Goal: Task Accomplishment & Management: Use online tool/utility

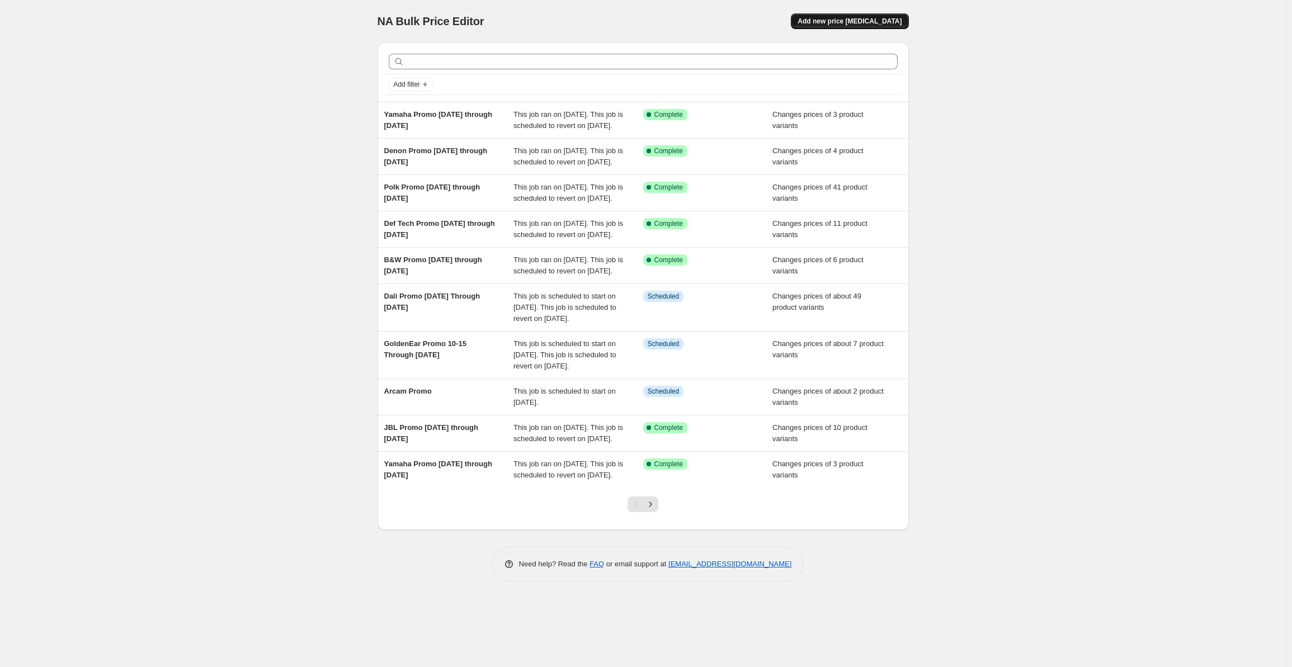
click at [848, 17] on span "Add new price [MEDICAL_DATA]" at bounding box center [849, 21] width 104 height 9
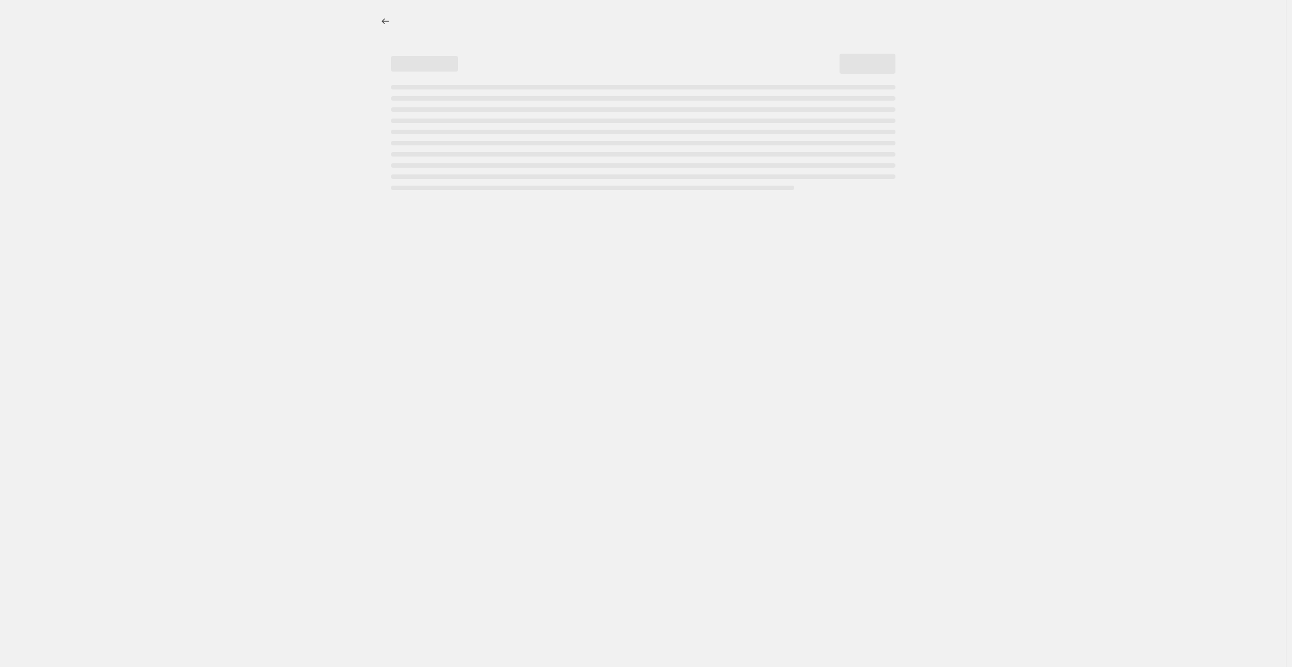
select select "percentage"
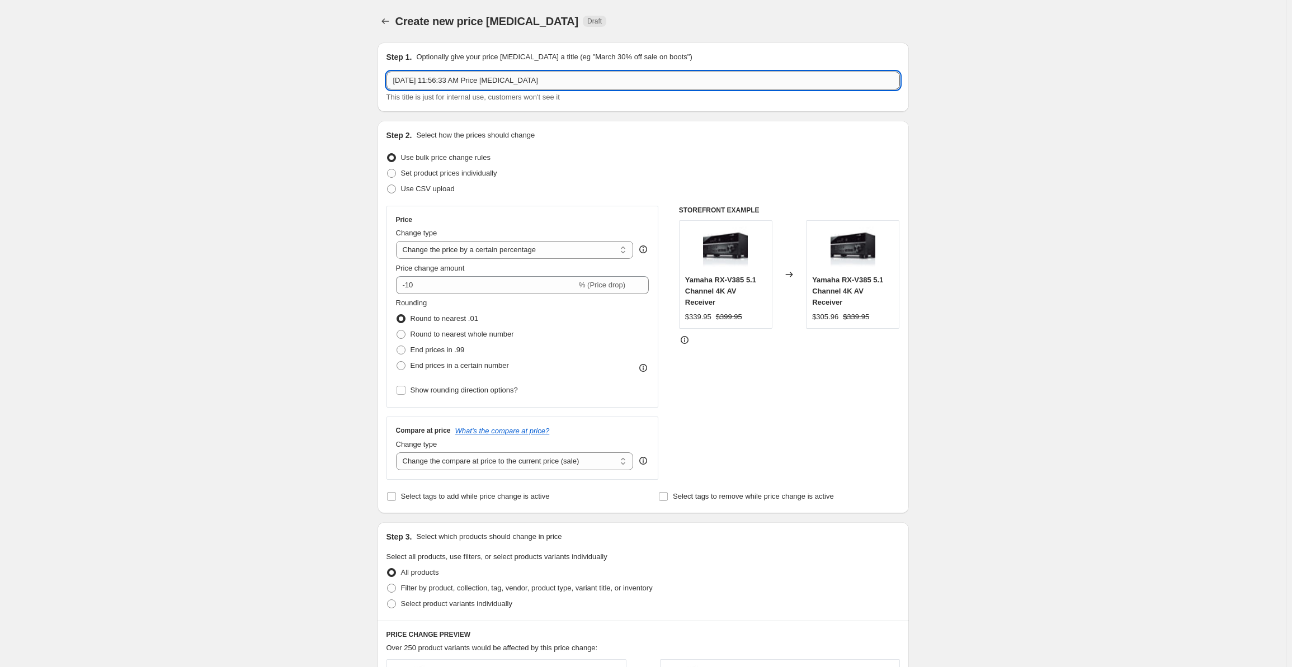
click at [492, 77] on input "[DATE] 11:56:33 AM Price [MEDICAL_DATA]" at bounding box center [642, 81] width 513 height 18
drag, startPoint x: 555, startPoint y: 74, endPoint x: 306, endPoint y: 91, distance: 248.9
click at [306, 91] on div "Create new price [MEDICAL_DATA]. This page is ready Create new price [MEDICAL_D…" at bounding box center [642, 566] width 1285 height 1132
type input "Klipsch Flash Promo [DATE] through [DATE]"
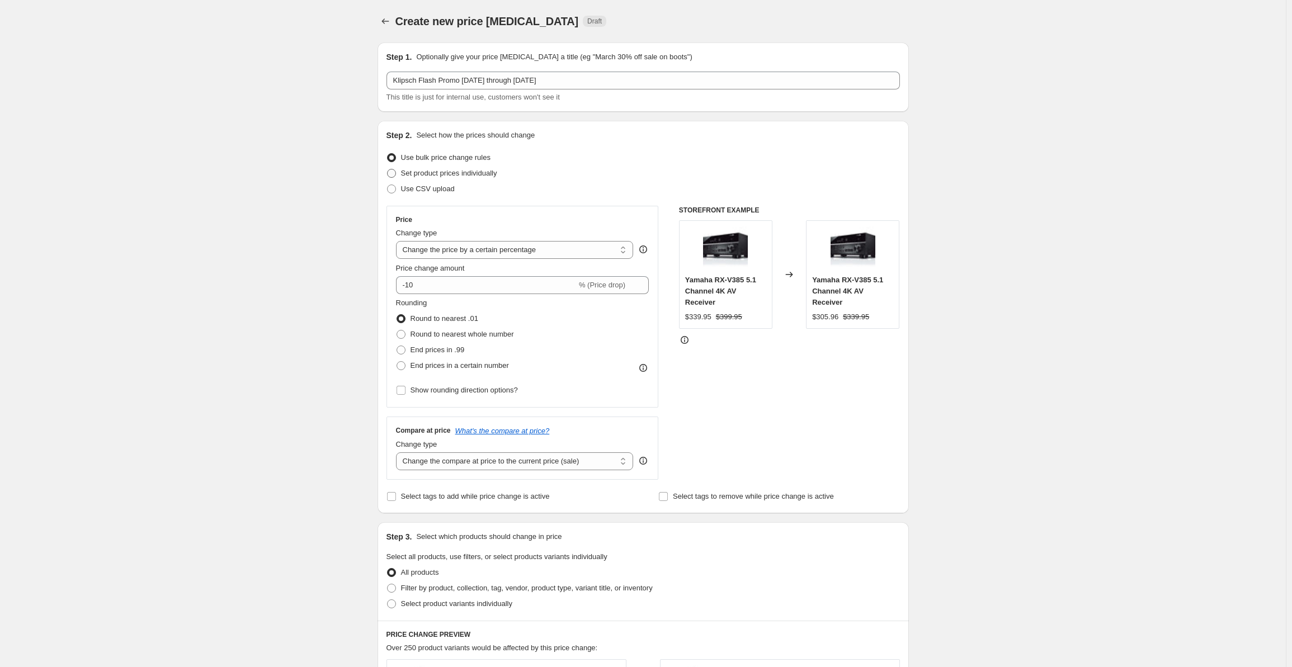
click at [425, 172] on span "Set product prices individually" at bounding box center [449, 173] width 96 height 8
click at [387, 169] on input "Set product prices individually" at bounding box center [387, 169] width 1 height 1
radio input "true"
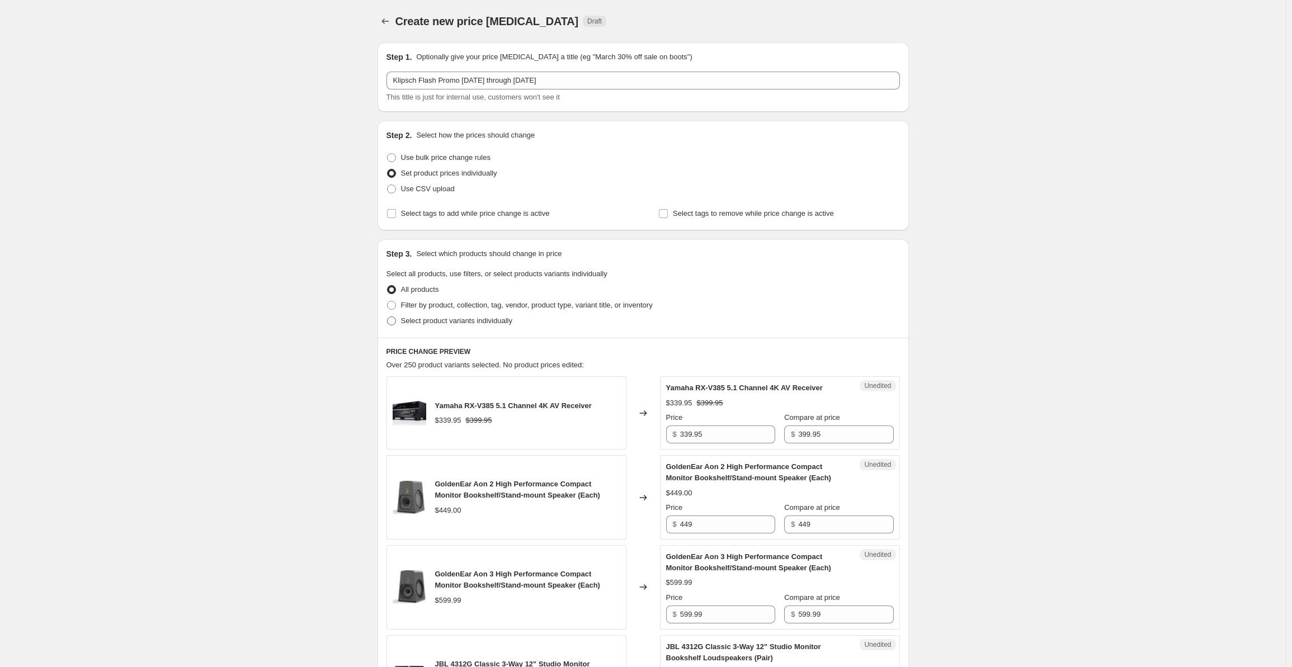
click at [445, 322] on span "Select product variants individually" at bounding box center [456, 320] width 111 height 8
click at [387, 317] on input "Select product variants individually" at bounding box center [387, 316] width 1 height 1
radio input "true"
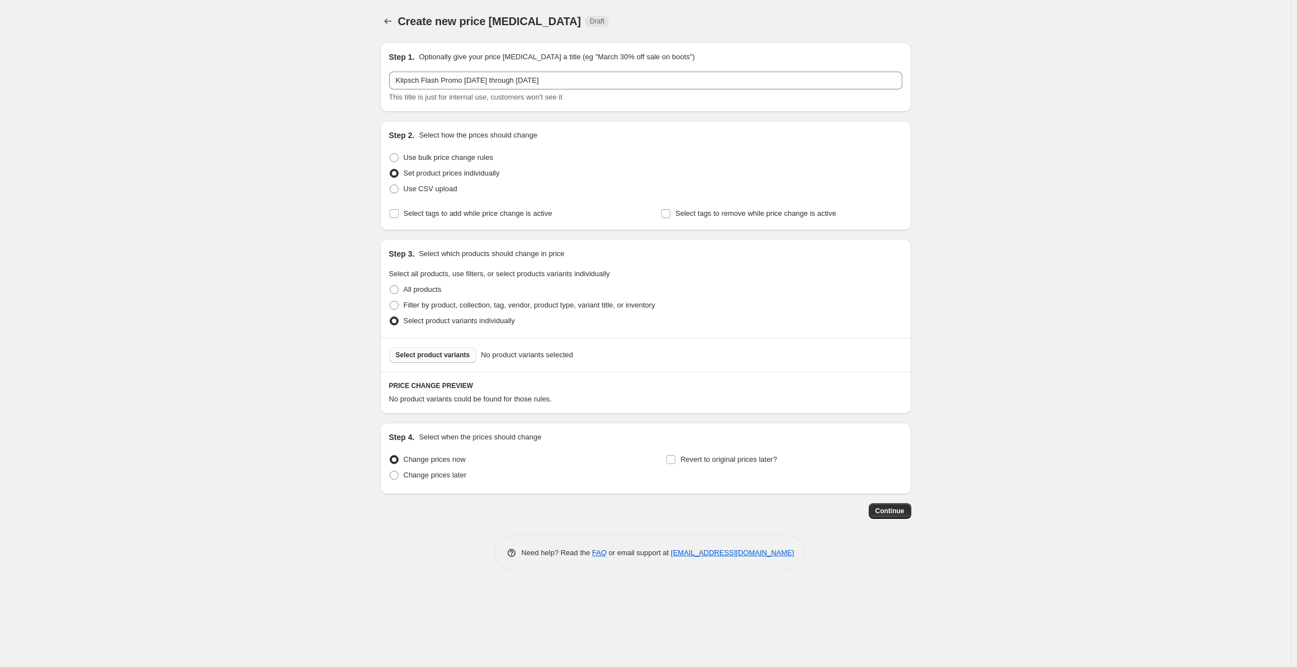
click at [420, 352] on span "Select product variants" at bounding box center [433, 355] width 74 height 9
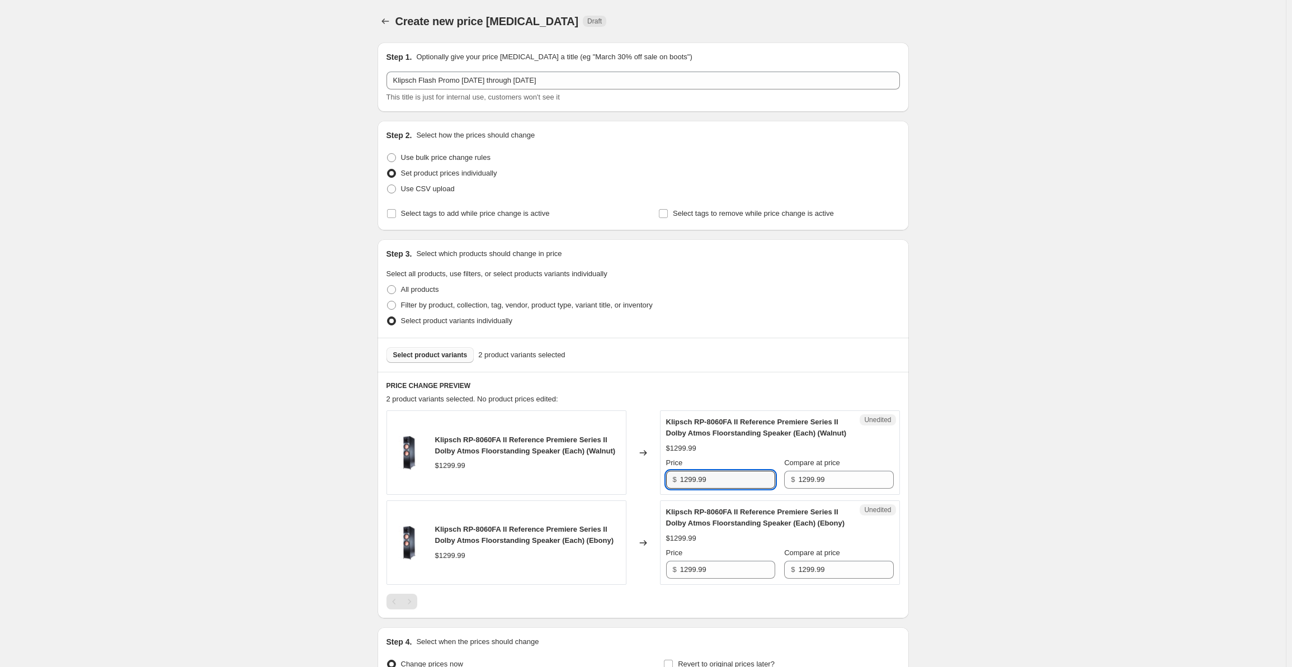
drag, startPoint x: 708, startPoint y: 483, endPoint x: 649, endPoint y: 482, distance: 59.3
click at [649, 481] on div "Klipsch RP-8060FA II Reference Premiere Series II Dolby Atmos Floorstanding Spe…" at bounding box center [642, 452] width 513 height 84
drag, startPoint x: 710, startPoint y: 479, endPoint x: 656, endPoint y: 474, distance: 53.9
click at [656, 474] on div "Klipsch RP-8060FA II Reference Premiere Series II Dolby Atmos Floorstanding Spe…" at bounding box center [642, 452] width 513 height 84
type input "899.99"
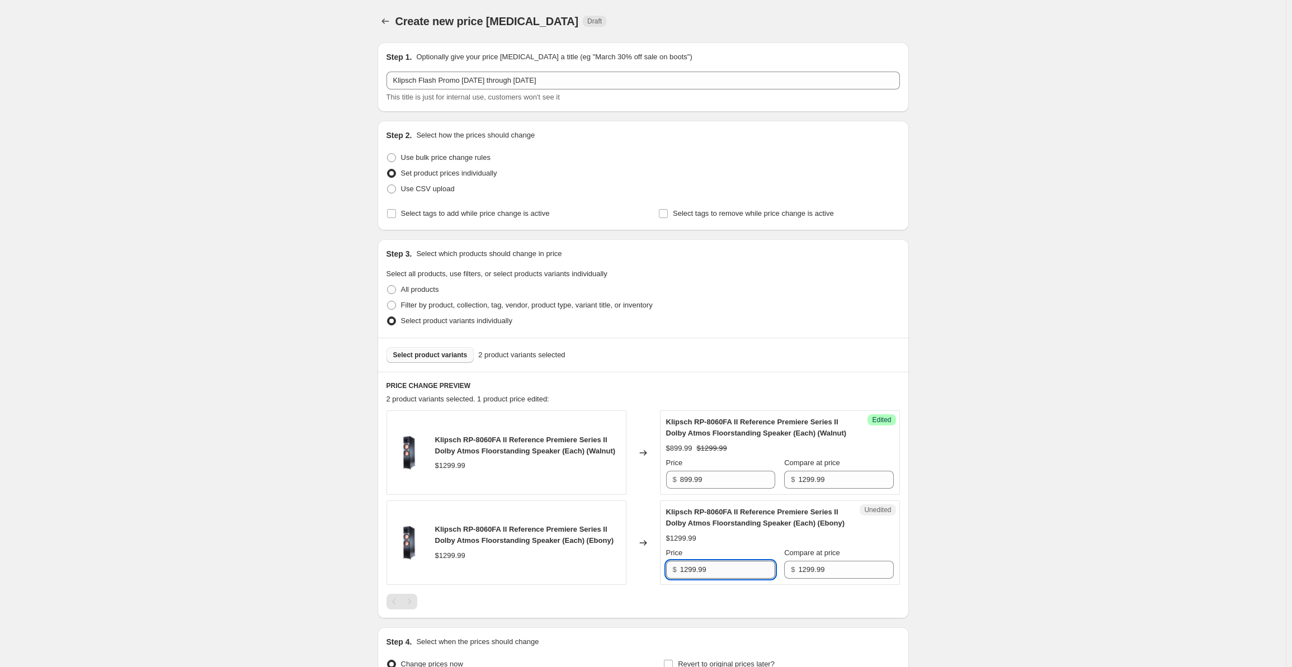
click at [716, 568] on input "1299.99" at bounding box center [727, 570] width 95 height 18
drag, startPoint x: 654, startPoint y: 559, endPoint x: 673, endPoint y: 542, distance: 25.8
click at [643, 557] on div "Klipsch RP-8060FA II Reference Premiere Series II Dolby Atmos Floorstanding Spe…" at bounding box center [642, 542] width 513 height 84
paste input "8"
type input "899.99"
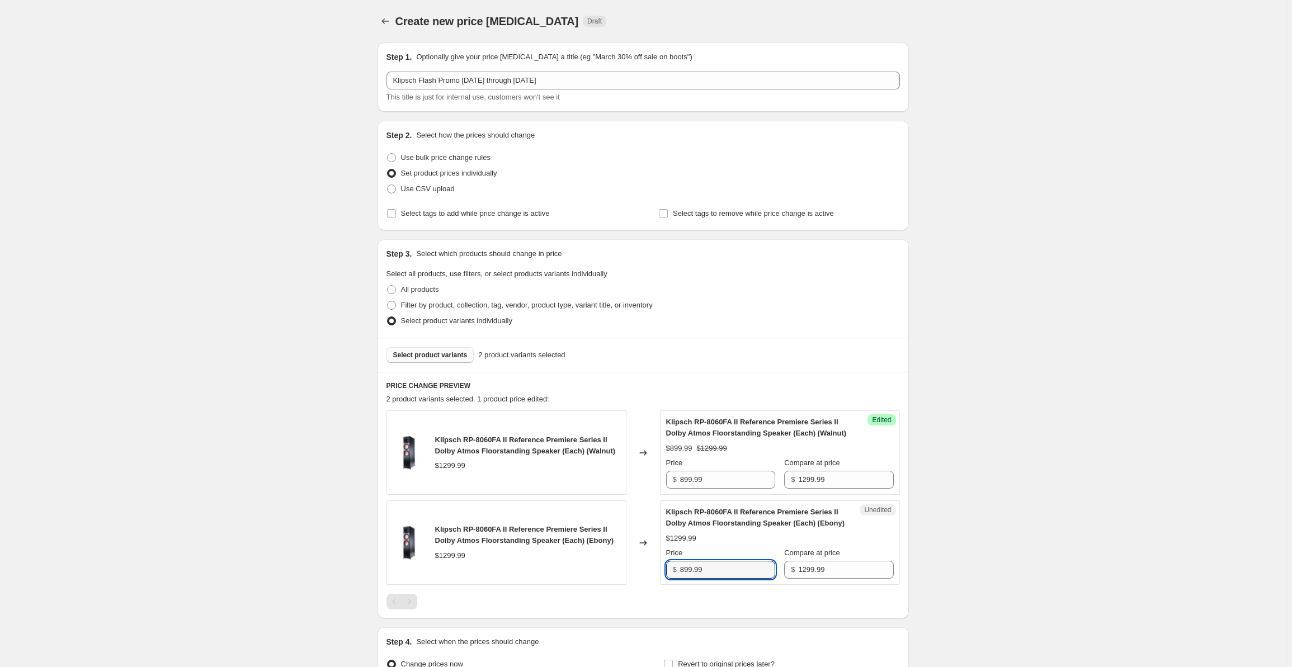
click at [1020, 365] on div "Create new price [MEDICAL_DATA]. This page is ready Create new price [MEDICAL_D…" at bounding box center [642, 396] width 1285 height 792
click at [414, 354] on span "Select product variants" at bounding box center [430, 355] width 74 height 9
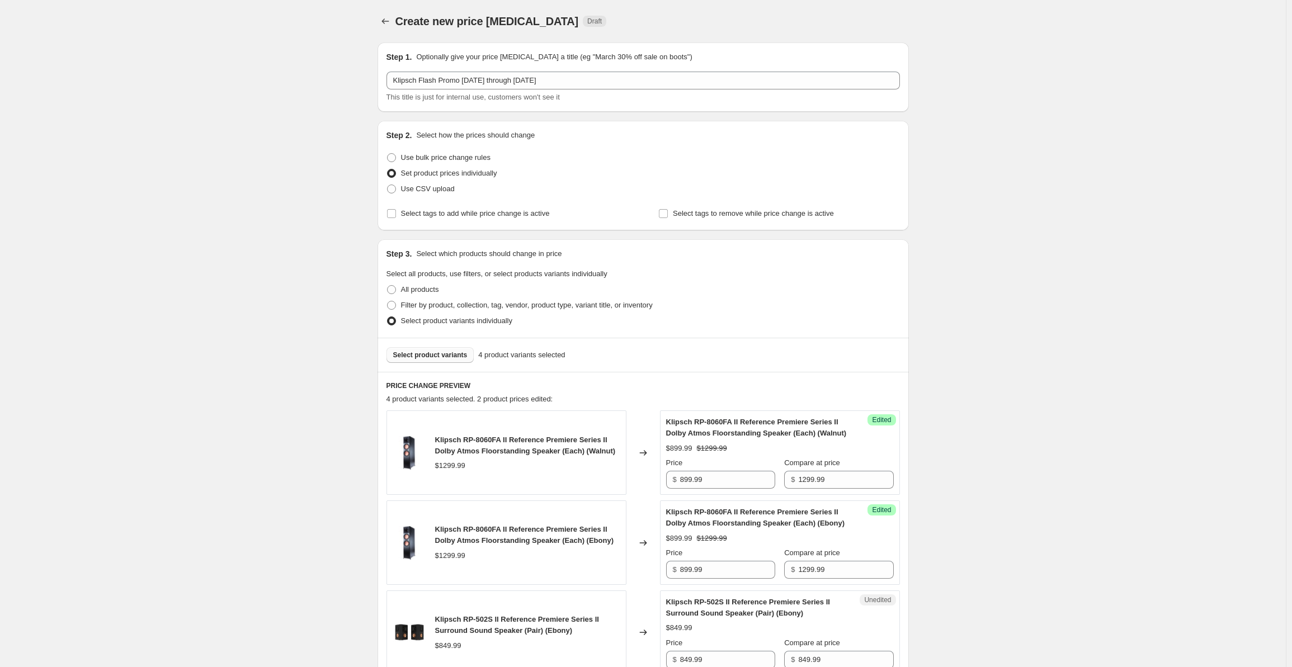
scroll to position [302, 0]
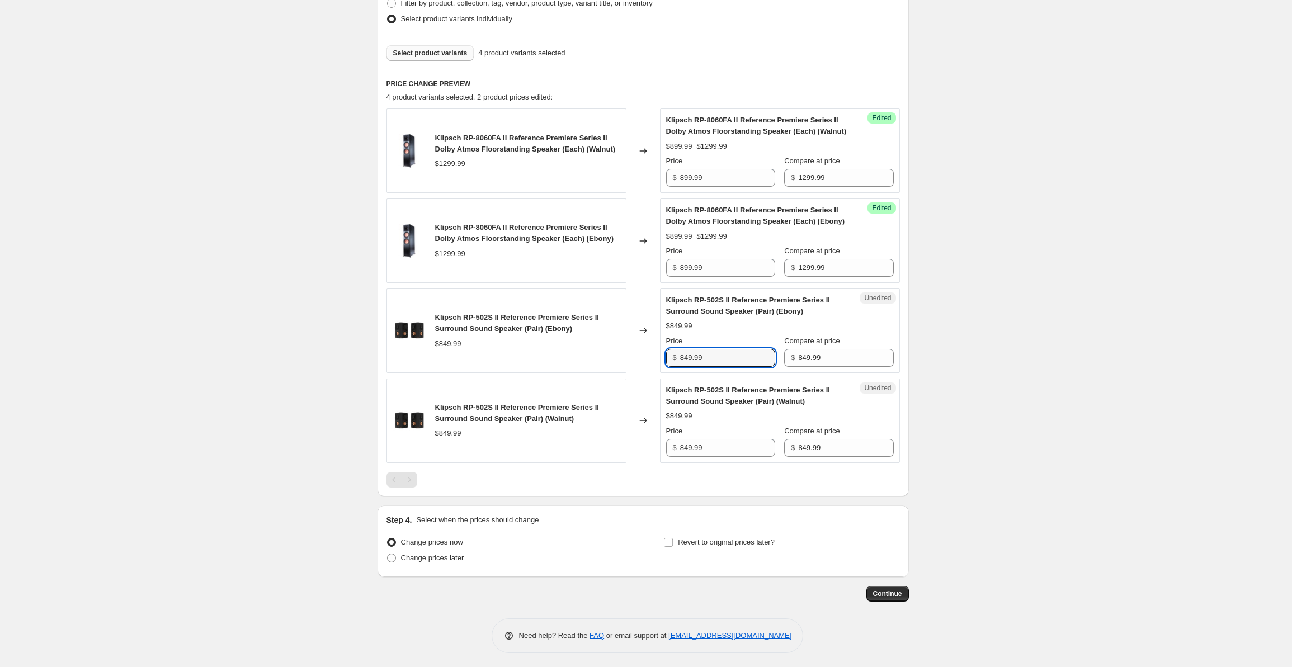
drag, startPoint x: 711, startPoint y: 360, endPoint x: 670, endPoint y: 360, distance: 40.8
click at [670, 360] on div "$ 849.99" at bounding box center [720, 358] width 109 height 18
type input "599.99"
click at [719, 442] on input "849.99" at bounding box center [727, 448] width 95 height 18
drag, startPoint x: 669, startPoint y: 448, endPoint x: 644, endPoint y: 448, distance: 24.6
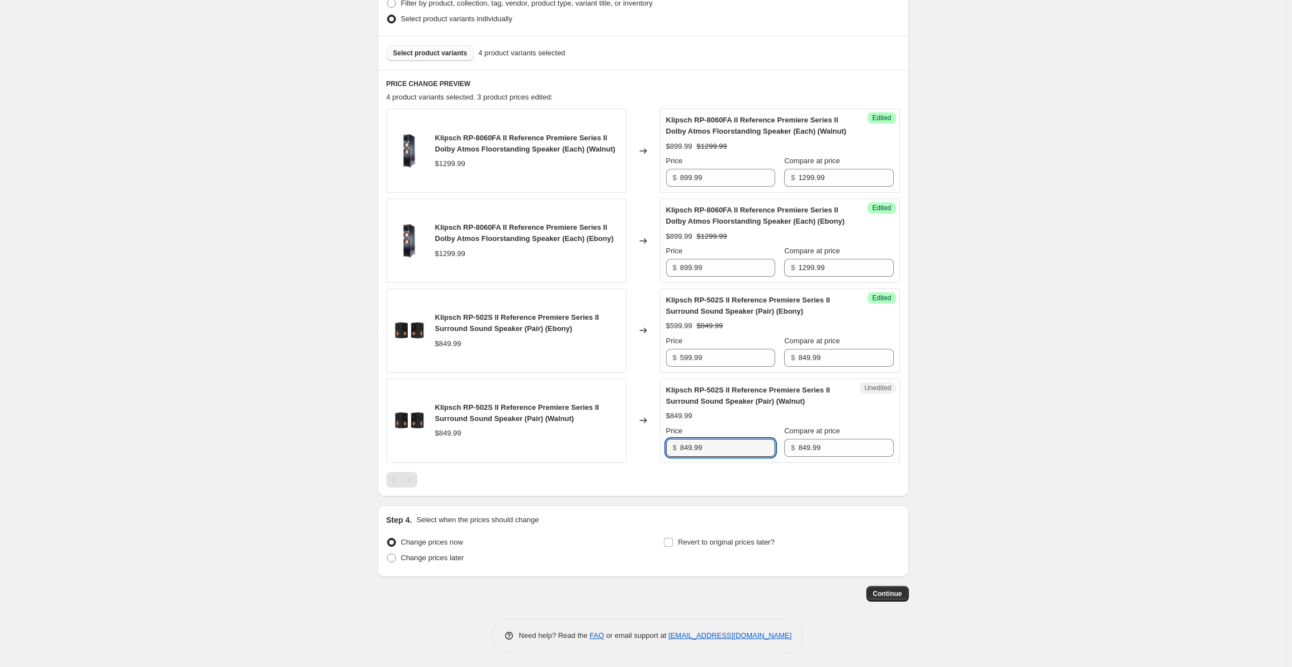
click at [644, 448] on div "Klipsch RP-502S II Reference Premiere Series II Surround Sound Speaker (Pair) (…" at bounding box center [642, 421] width 513 height 84
click at [999, 329] on div "Create new price [MEDICAL_DATA]. This page is ready Create new price [MEDICAL_D…" at bounding box center [642, 184] width 1285 height 972
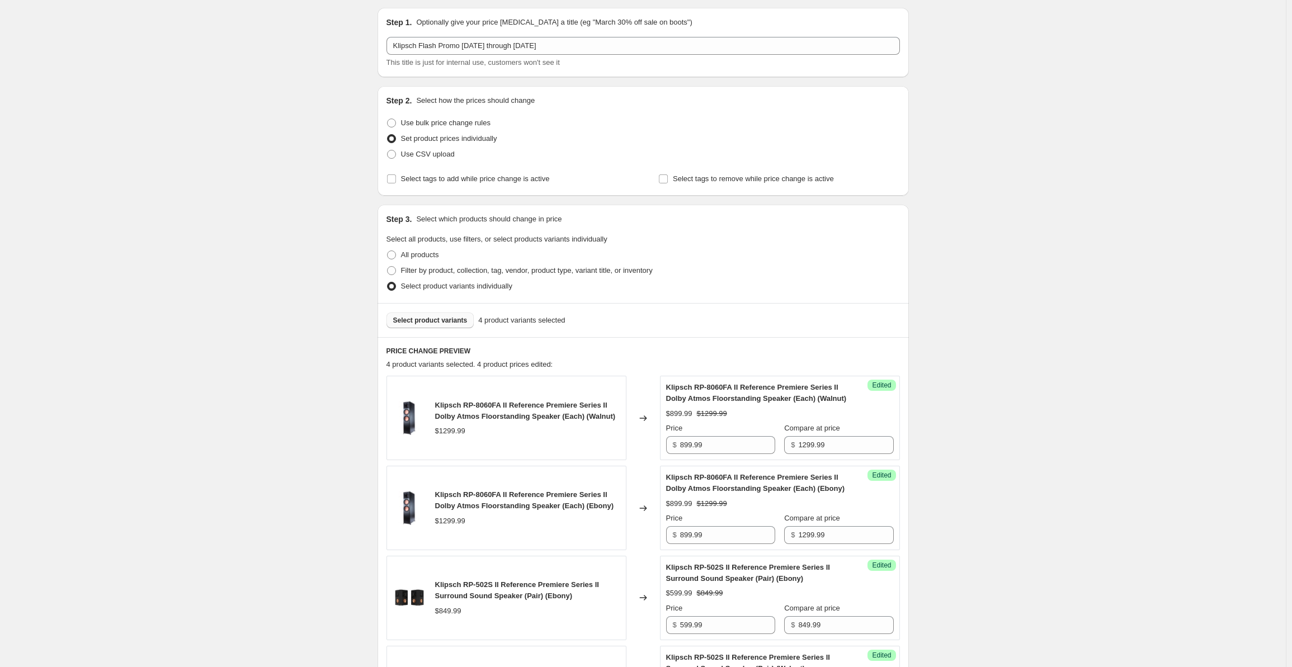
scroll to position [0, 0]
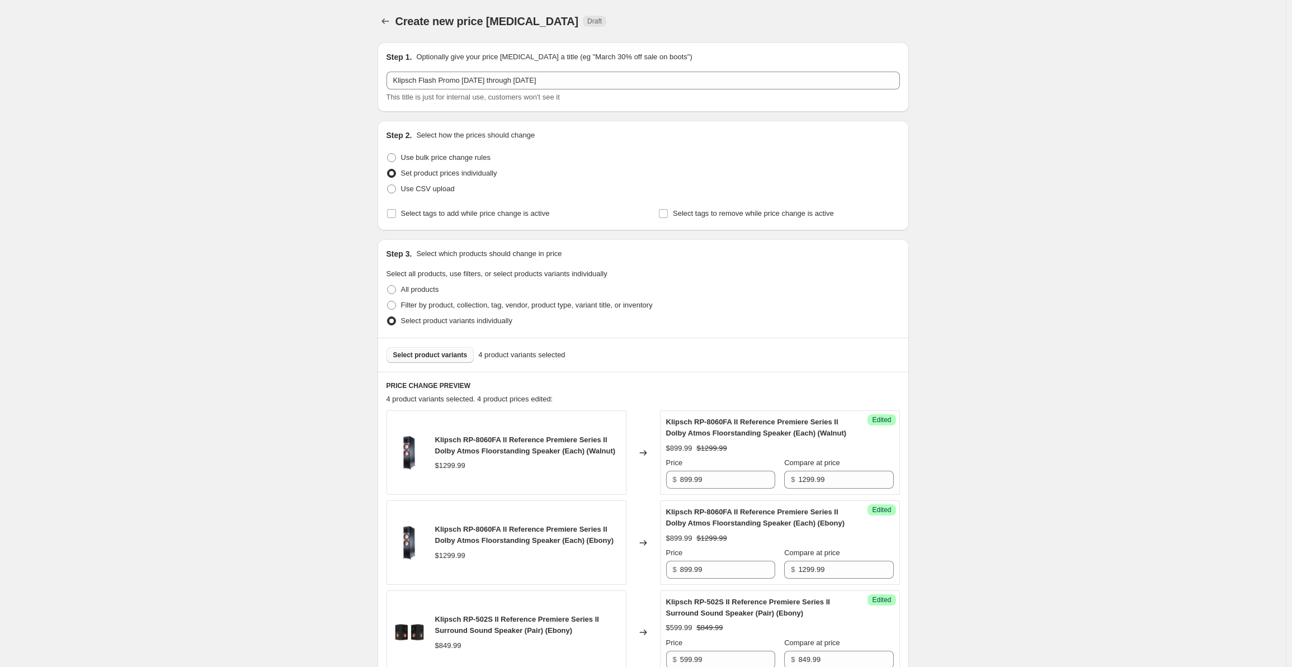
click at [436, 358] on span "Select product variants" at bounding box center [430, 355] width 74 height 9
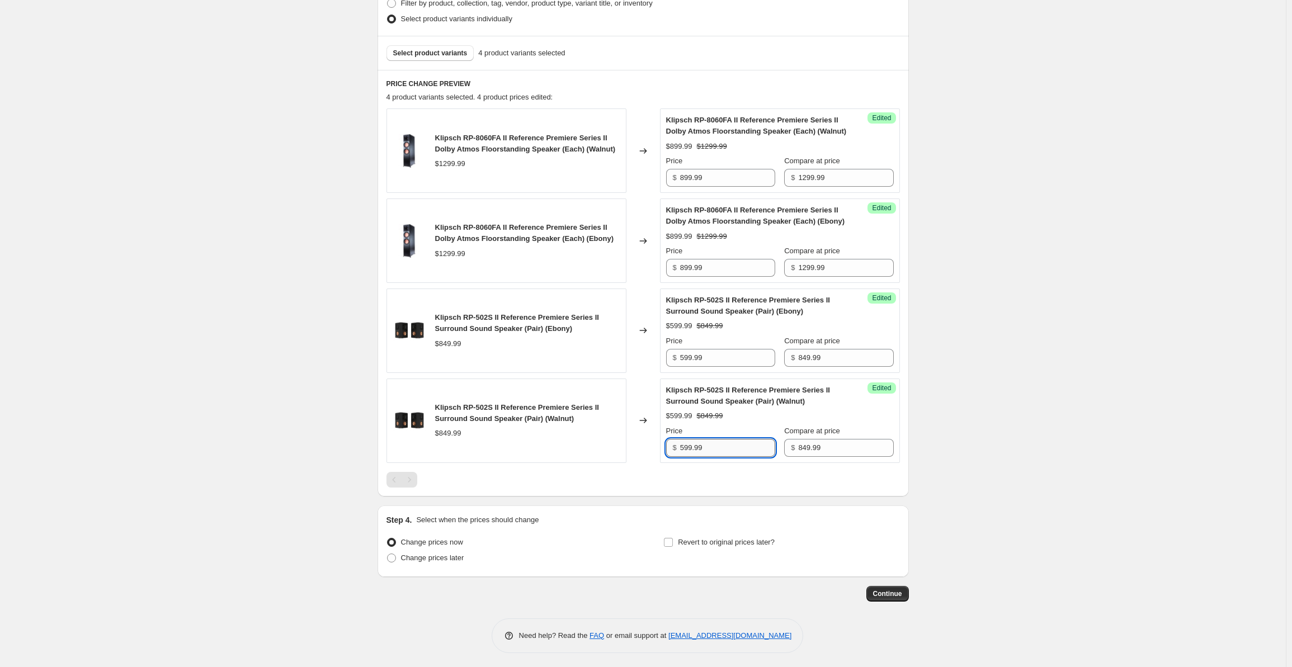
click at [711, 448] on input "599.99" at bounding box center [727, 448] width 95 height 18
drag, startPoint x: 721, startPoint y: 443, endPoint x: 656, endPoint y: 445, distance: 65.4
click at [656, 445] on div "Klipsch RP-502S II Reference Premiere Series II Surround Sound Speaker (Pair) (…" at bounding box center [642, 421] width 513 height 84
type input "849.99"
click at [1038, 288] on div "Create new price [MEDICAL_DATA]. This page is ready Create new price [MEDICAL_D…" at bounding box center [642, 184] width 1285 height 972
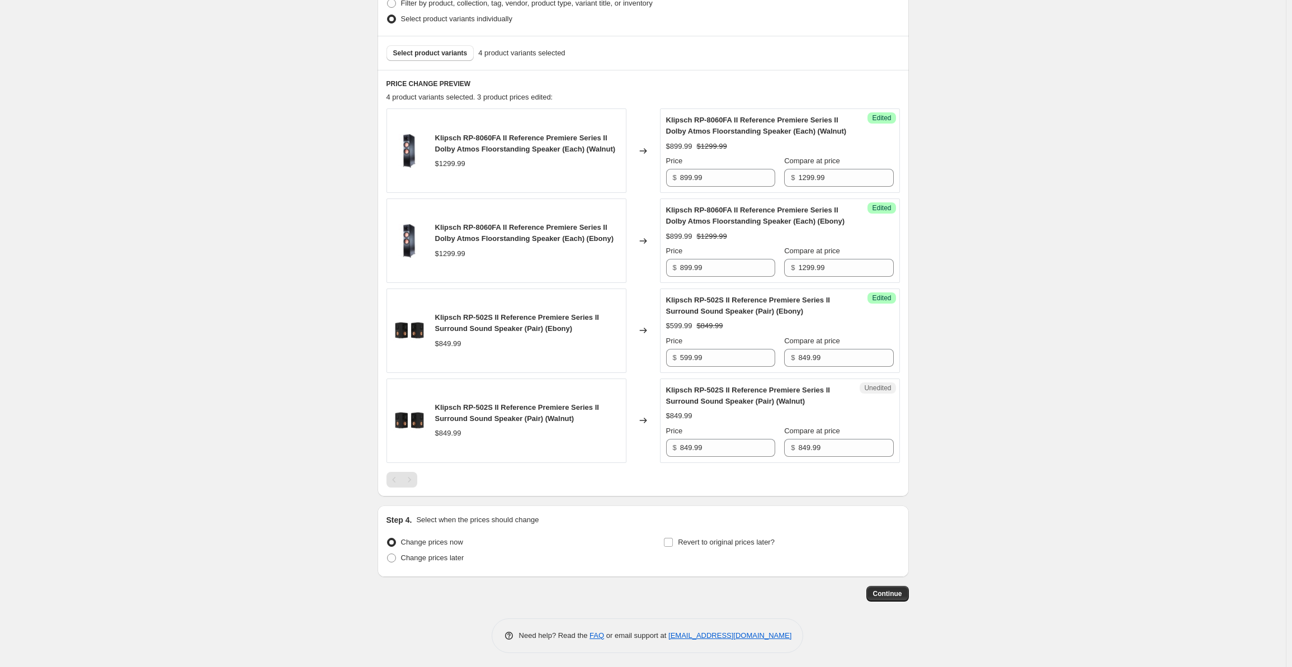
scroll to position [0, 0]
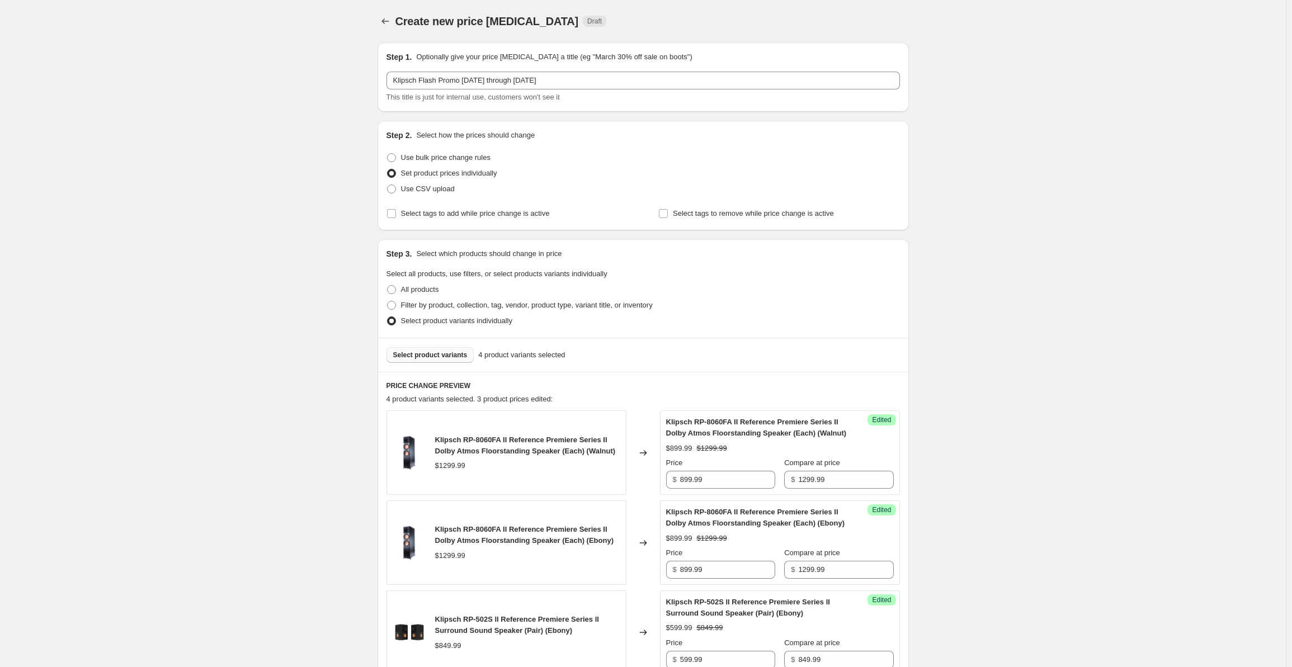
click at [435, 348] on button "Select product variants" at bounding box center [430, 355] width 88 height 16
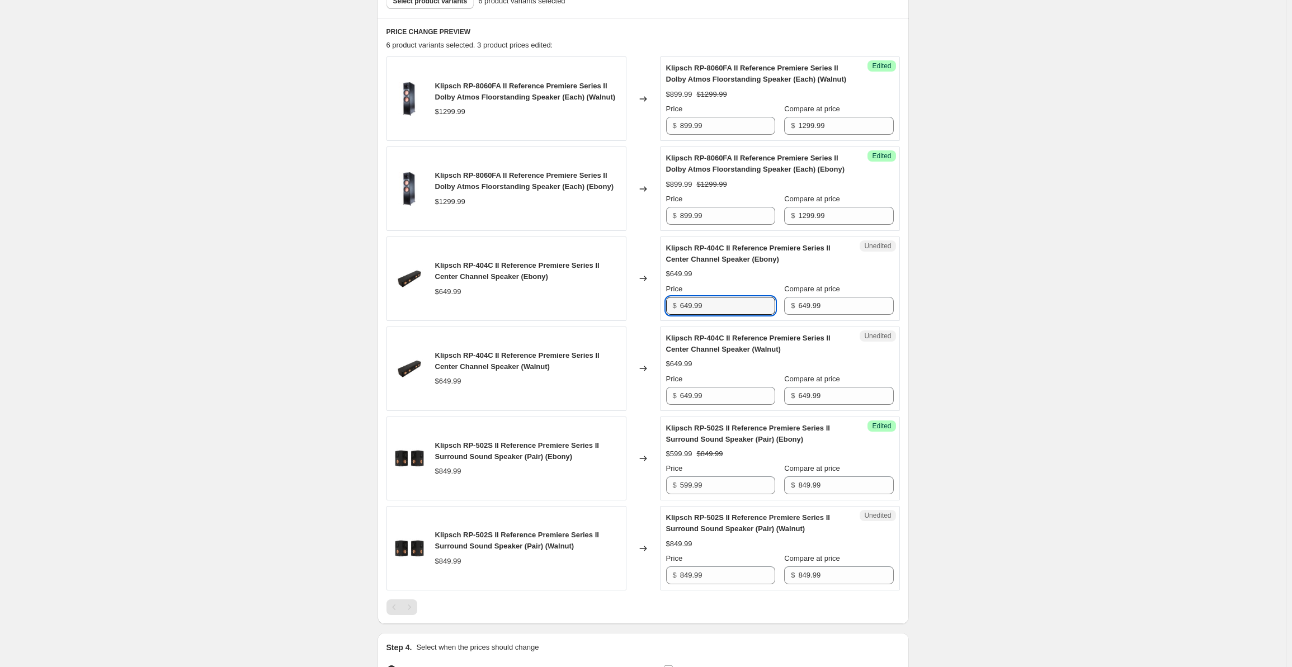
drag, startPoint x: 725, startPoint y: 304, endPoint x: 654, endPoint y: 306, distance: 70.5
click at [654, 306] on div "Klipsch RP-404C II Reference Premiere Series II Center Channel Speaker (Ebony) …" at bounding box center [642, 279] width 513 height 84
type input "449.99"
click at [722, 390] on input "649.99" at bounding box center [727, 396] width 95 height 18
drag, startPoint x: 730, startPoint y: 395, endPoint x: 678, endPoint y: 396, distance: 52.0
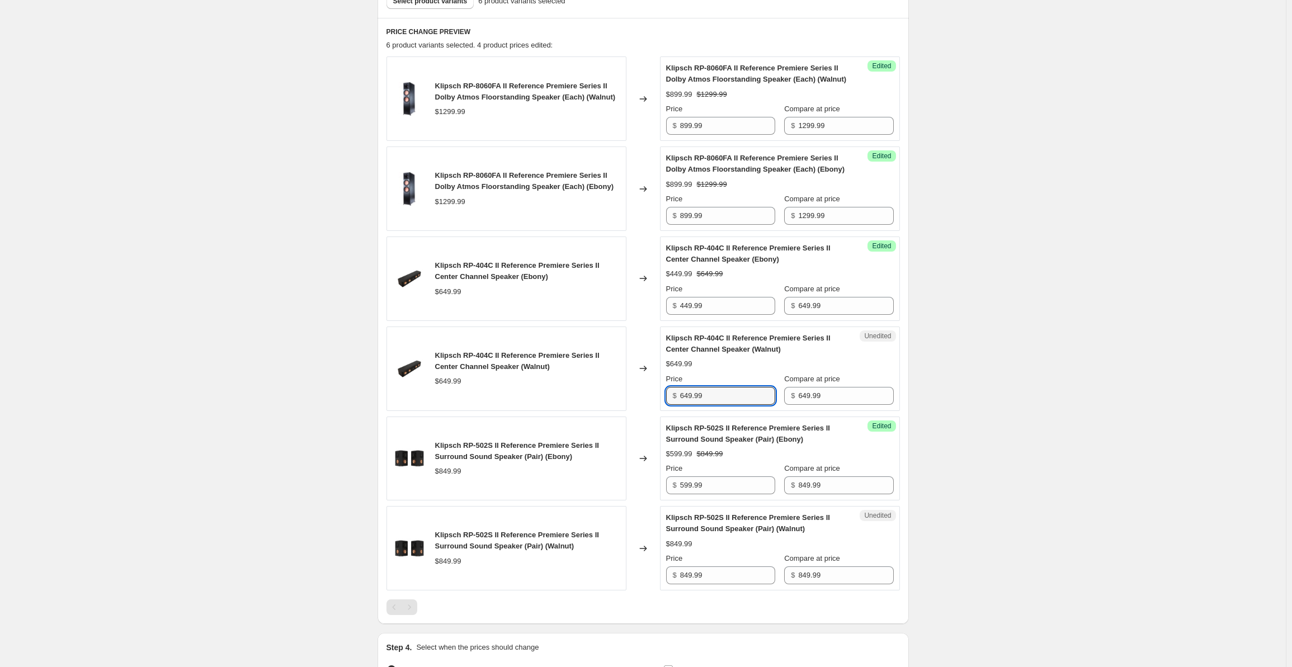
click at [678, 396] on div "$ 649.99" at bounding box center [720, 396] width 109 height 18
type input "449.99"
click at [1044, 281] on div "Create new price [MEDICAL_DATA]. This page is ready Create new price [MEDICAL_D…" at bounding box center [642, 221] width 1285 height 1151
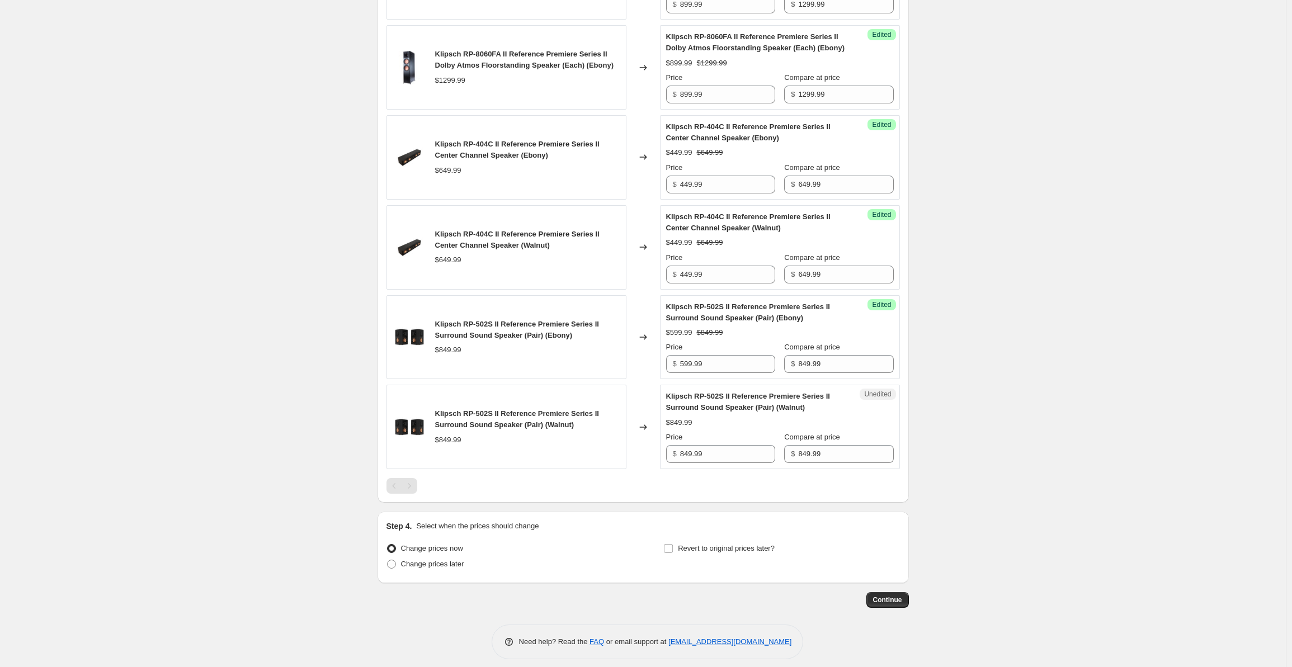
scroll to position [481, 0]
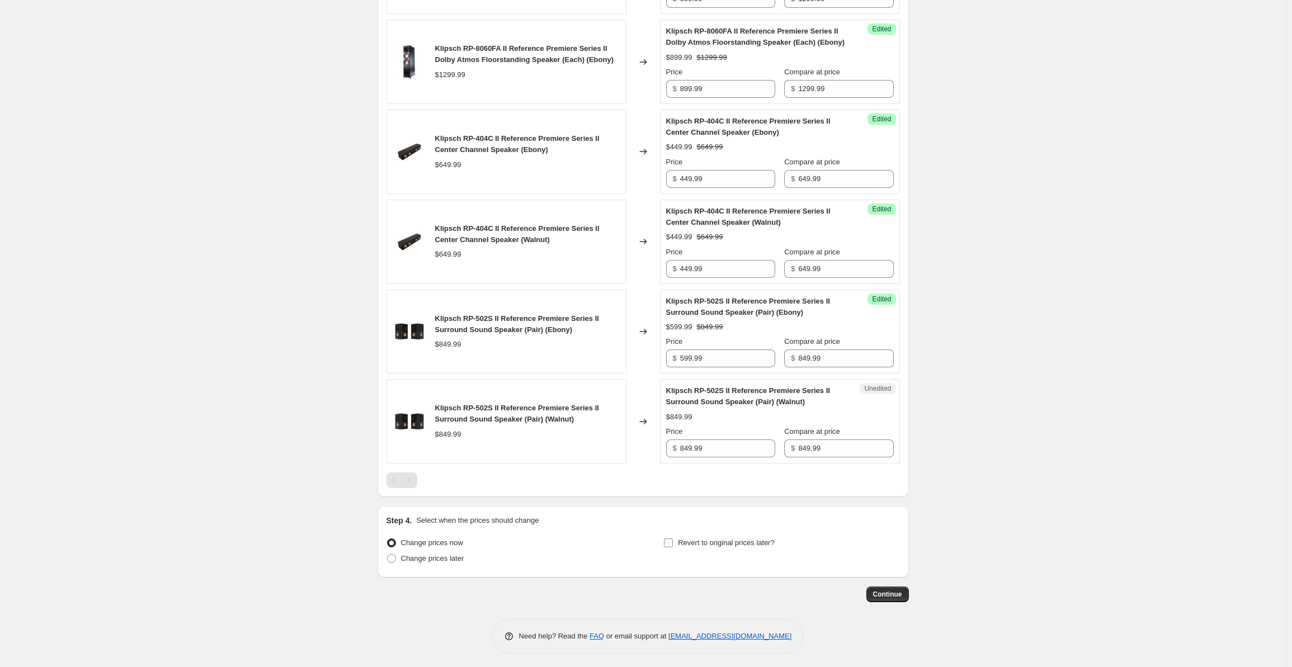
click at [673, 540] on input "Revert to original prices later?" at bounding box center [668, 542] width 9 height 9
checkbox input "true"
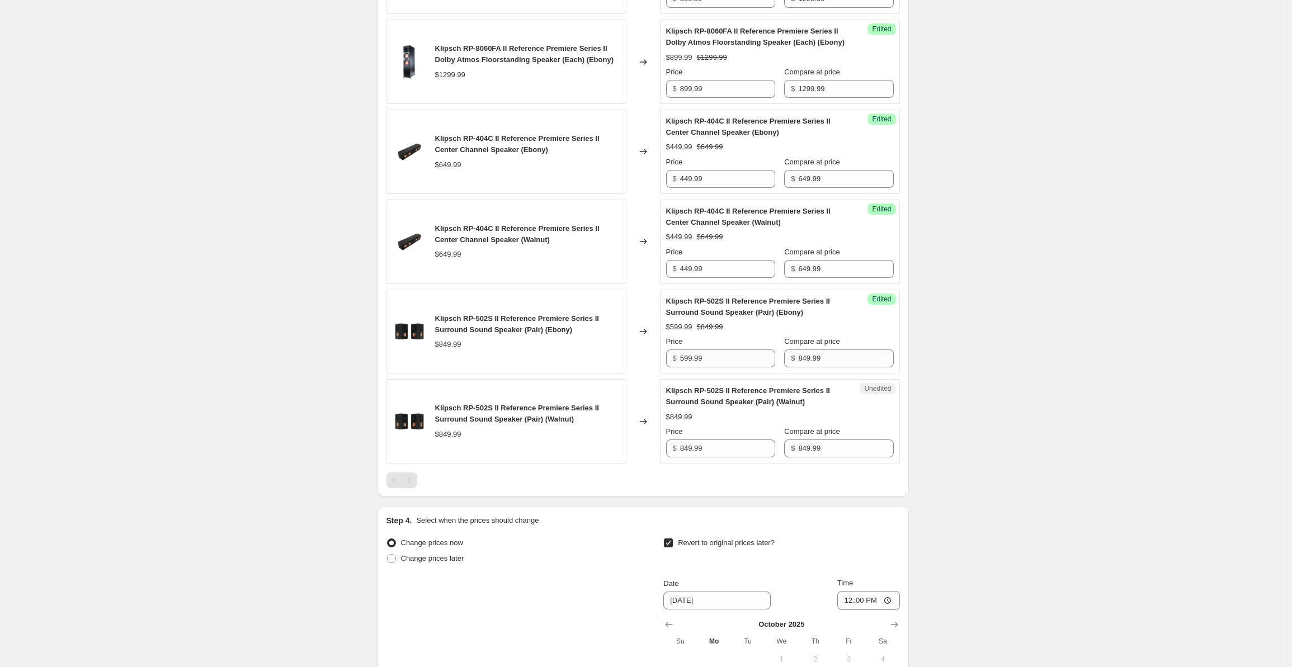
scroll to position [672, 0]
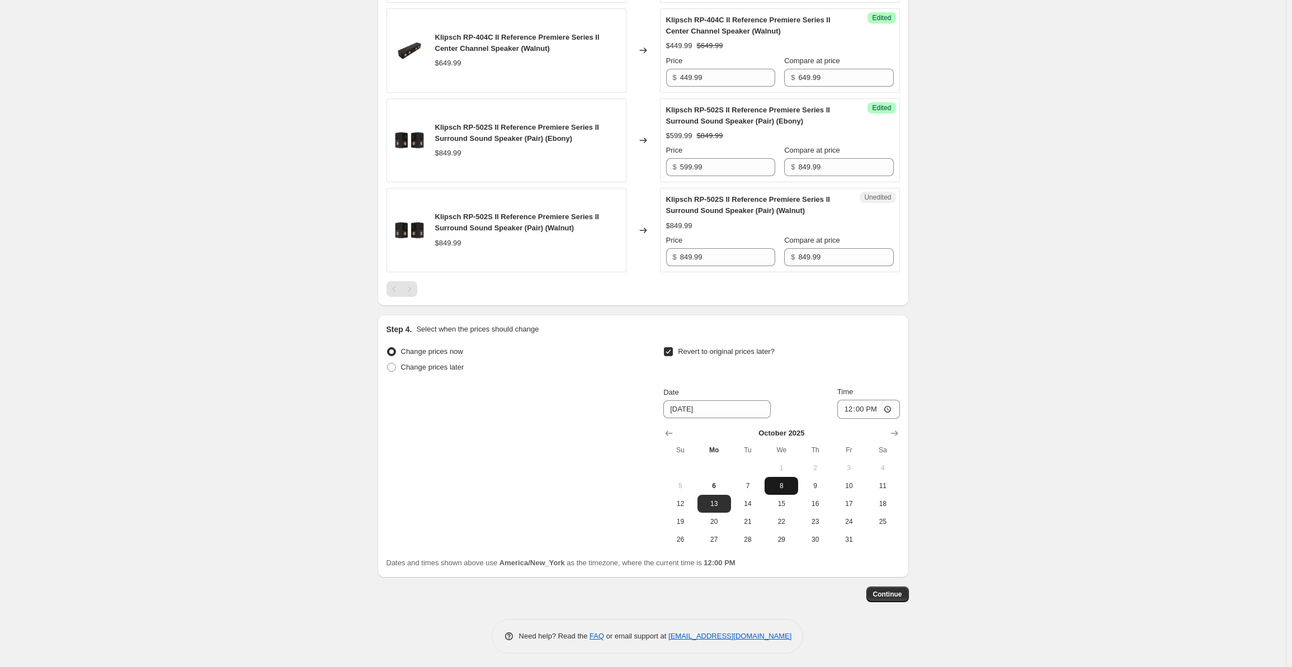
click at [777, 485] on span "8" at bounding box center [781, 485] width 25 height 9
type input "[DATE]"
click at [850, 409] on input "12:00" at bounding box center [868, 409] width 63 height 19
type input "00:00"
click at [899, 593] on span "Continue" at bounding box center [887, 594] width 29 height 9
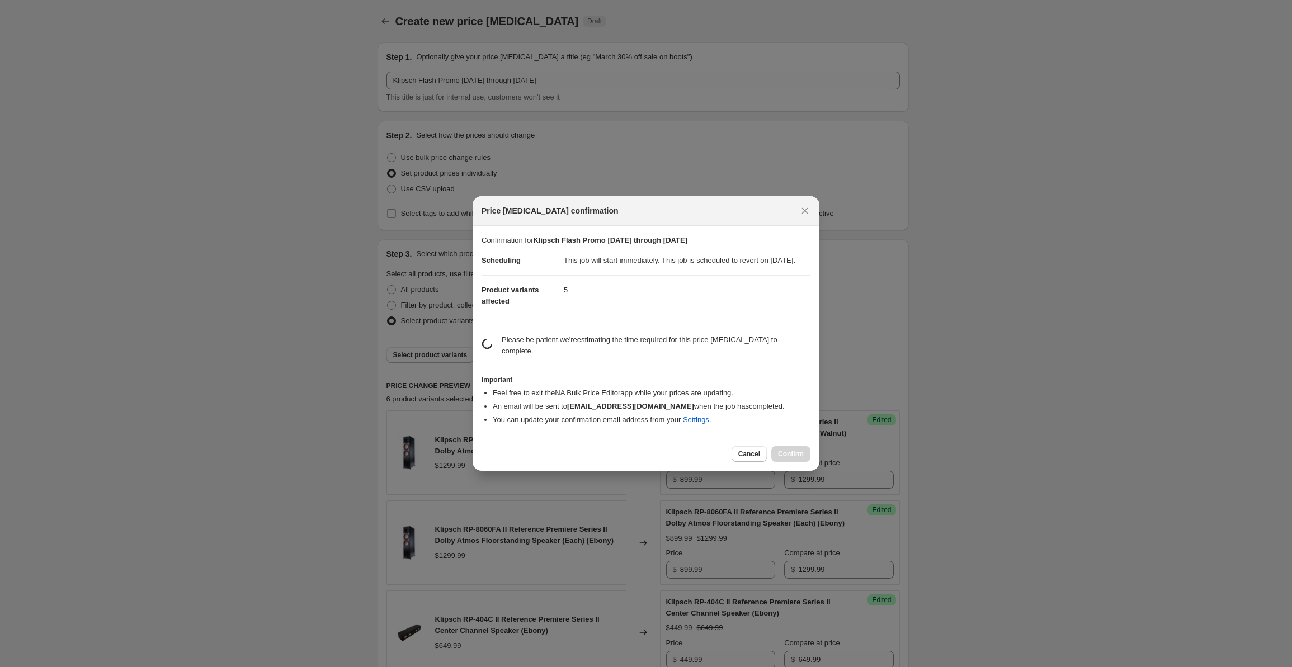
scroll to position [0, 0]
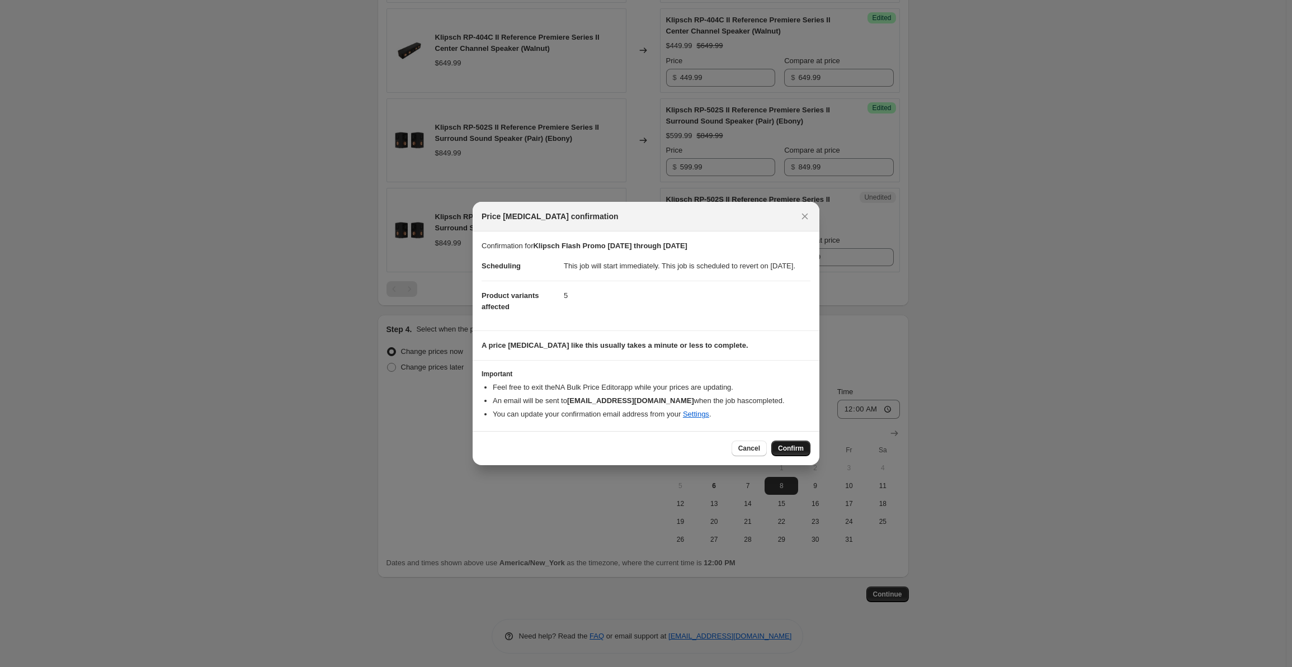
click at [795, 453] on span "Confirm" at bounding box center [791, 448] width 26 height 9
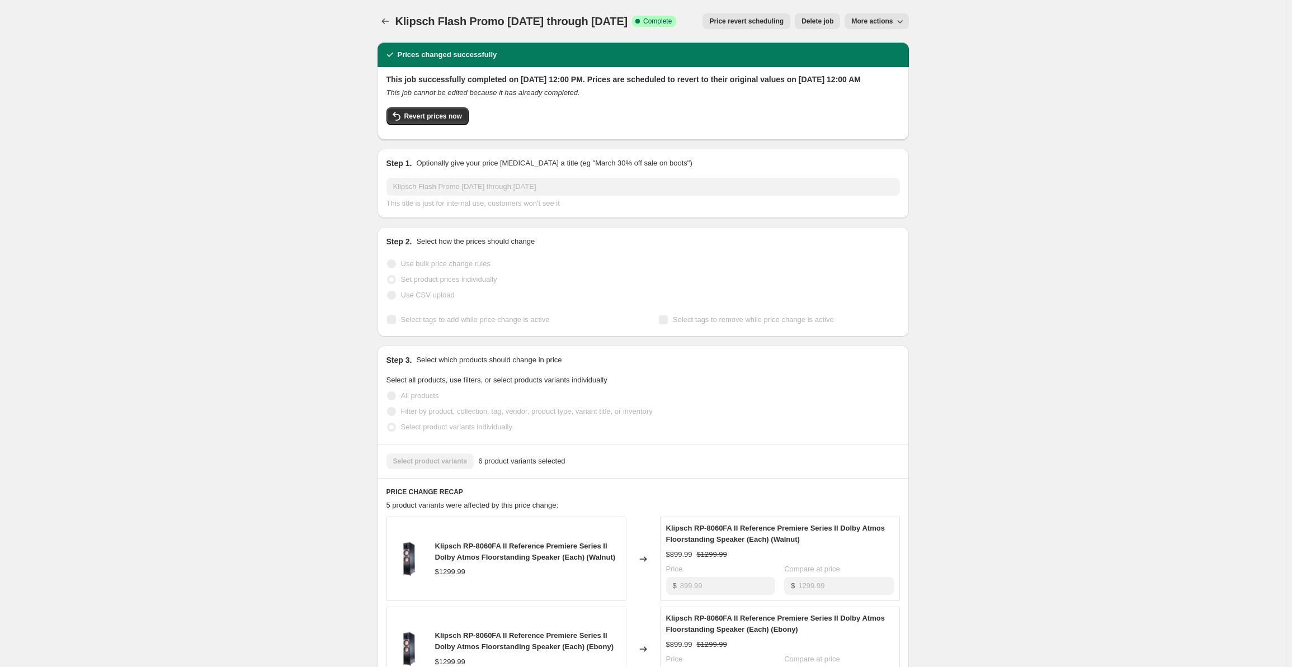
click at [475, 22] on span "Klipsch Flash Promo [DATE] through [DATE]" at bounding box center [511, 21] width 232 height 12
click at [890, 21] on span "More actions" at bounding box center [871, 21] width 41 height 9
click at [997, 52] on div "Klipsch Flash Promo [DATE] through [DATE]. This page is ready Klipsch Flash Pro…" at bounding box center [642, 667] width 1285 height 1334
click at [445, 18] on span "Klipsch Flash Promo [DATE] through [DATE]" at bounding box center [511, 21] width 232 height 12
click at [386, 21] on icon "Price change jobs" at bounding box center [385, 21] width 11 height 11
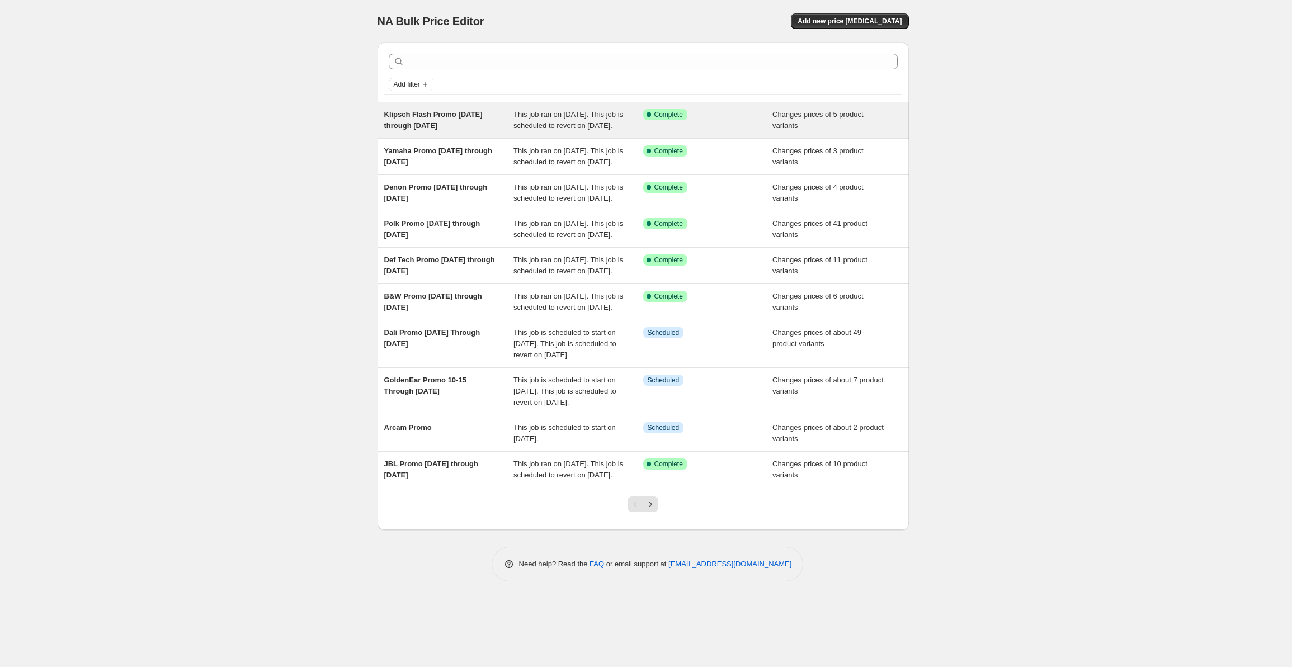
click at [434, 114] on span "Klipsch Flash Promo [DATE] through [DATE]" at bounding box center [433, 120] width 98 height 20
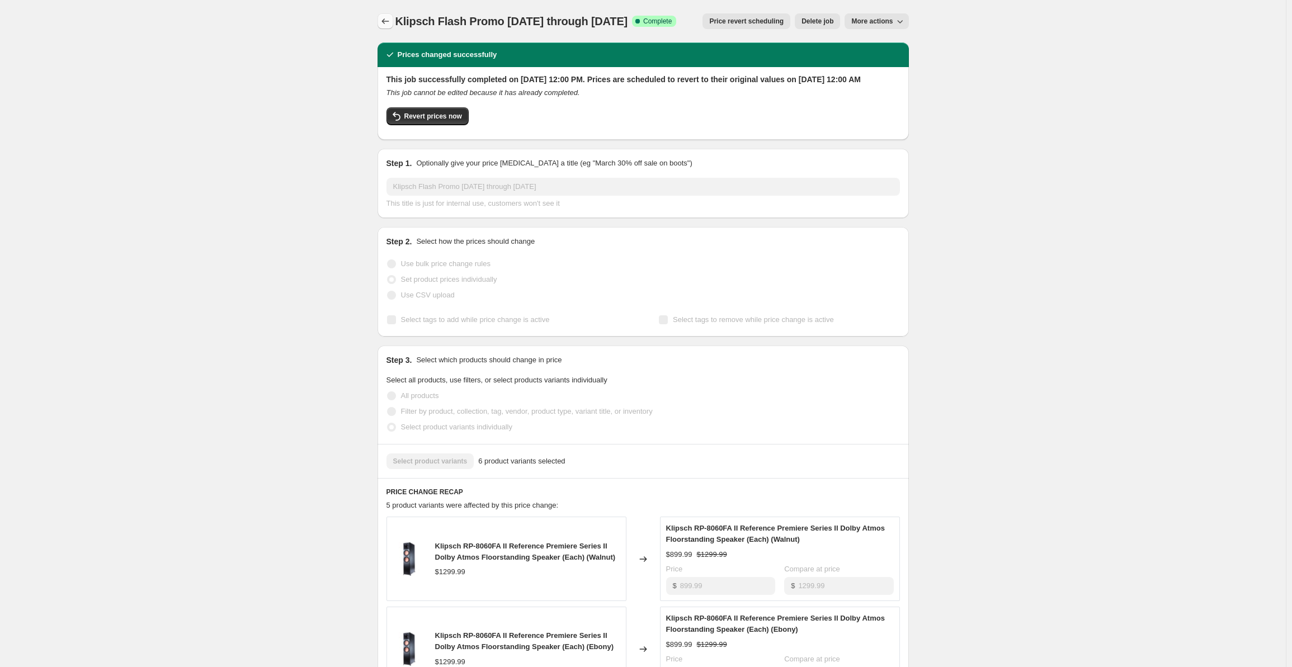
click at [381, 20] on button "Price change jobs" at bounding box center [385, 21] width 16 height 16
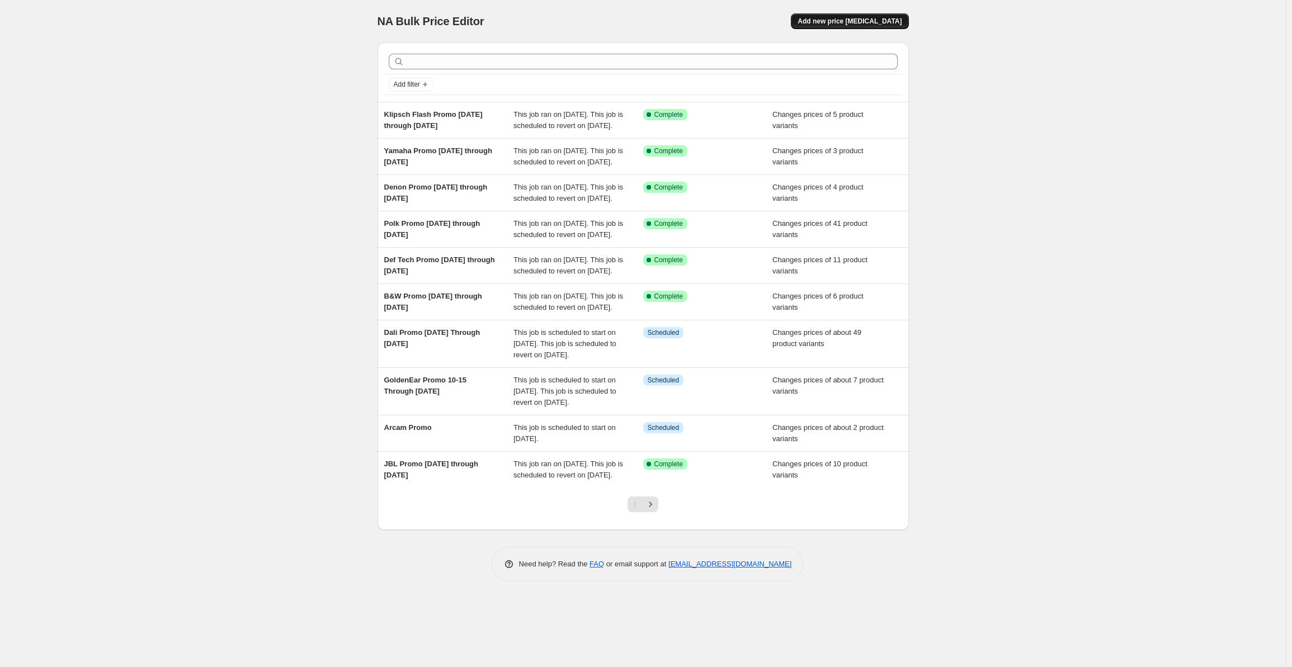
click at [858, 21] on span "Add new price [MEDICAL_DATA]" at bounding box center [849, 21] width 104 height 9
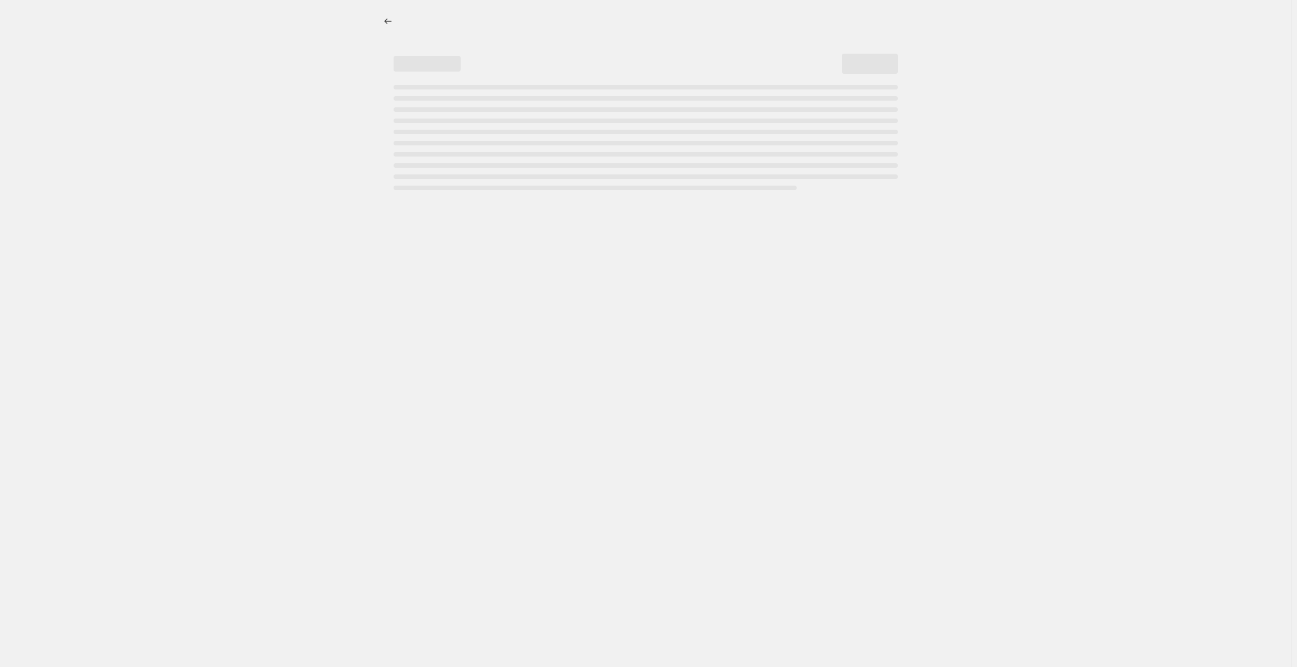
select select "percentage"
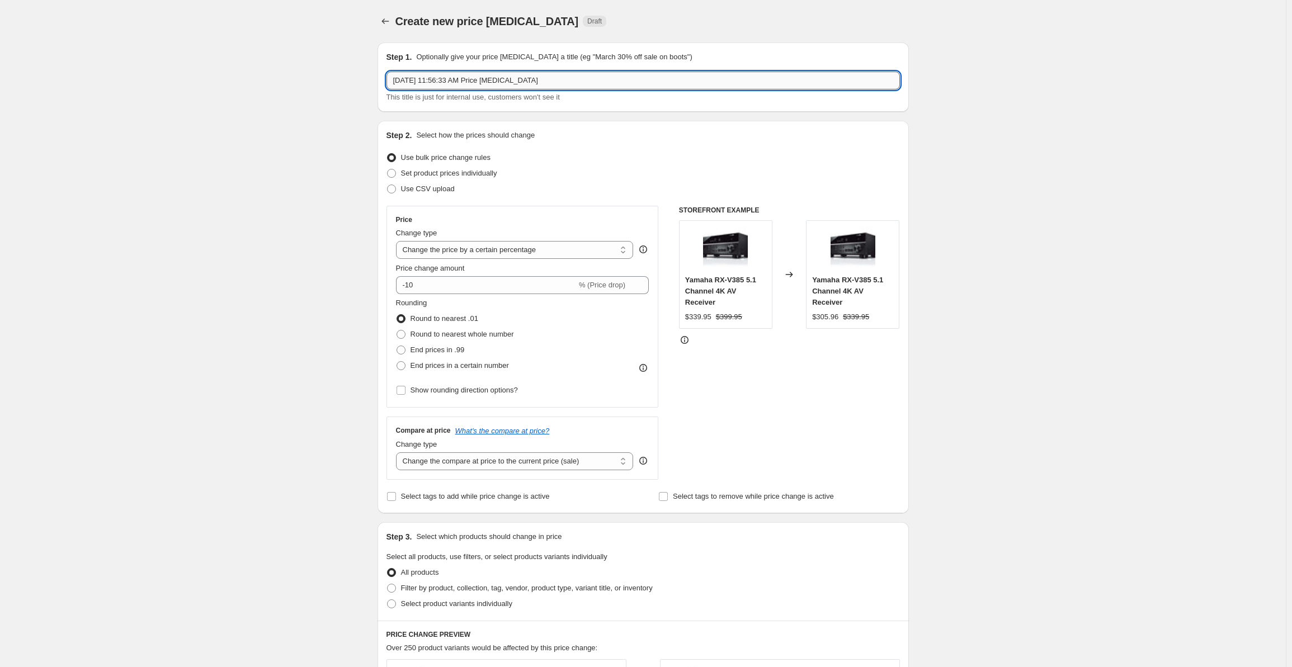
click at [425, 82] on input "[DATE] 11:56:33 AM Price [MEDICAL_DATA]" at bounding box center [642, 81] width 513 height 18
click at [569, 74] on input "[DATE] 11:56:33 AM Price [MEDICAL_DATA]" at bounding box center [642, 81] width 513 height 18
drag, startPoint x: 578, startPoint y: 79, endPoint x: 358, endPoint y: 84, distance: 219.8
click at [358, 84] on div "Create new price [MEDICAL_DATA]. This page is ready Create new price [MEDICAL_D…" at bounding box center [642, 566] width 1285 height 1132
type input "Klipsch Flash Promo Part II"
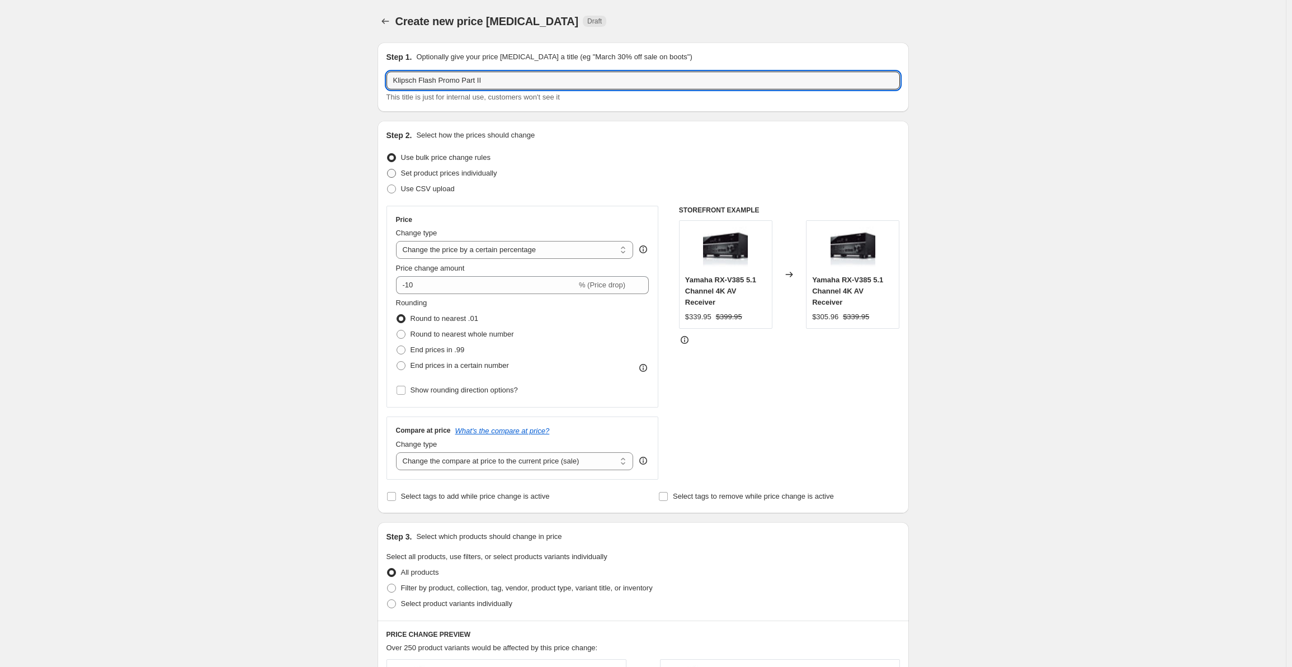
click at [437, 173] on span "Set product prices individually" at bounding box center [449, 173] width 96 height 8
click at [387, 169] on input "Set product prices individually" at bounding box center [387, 169] width 1 height 1
radio input "true"
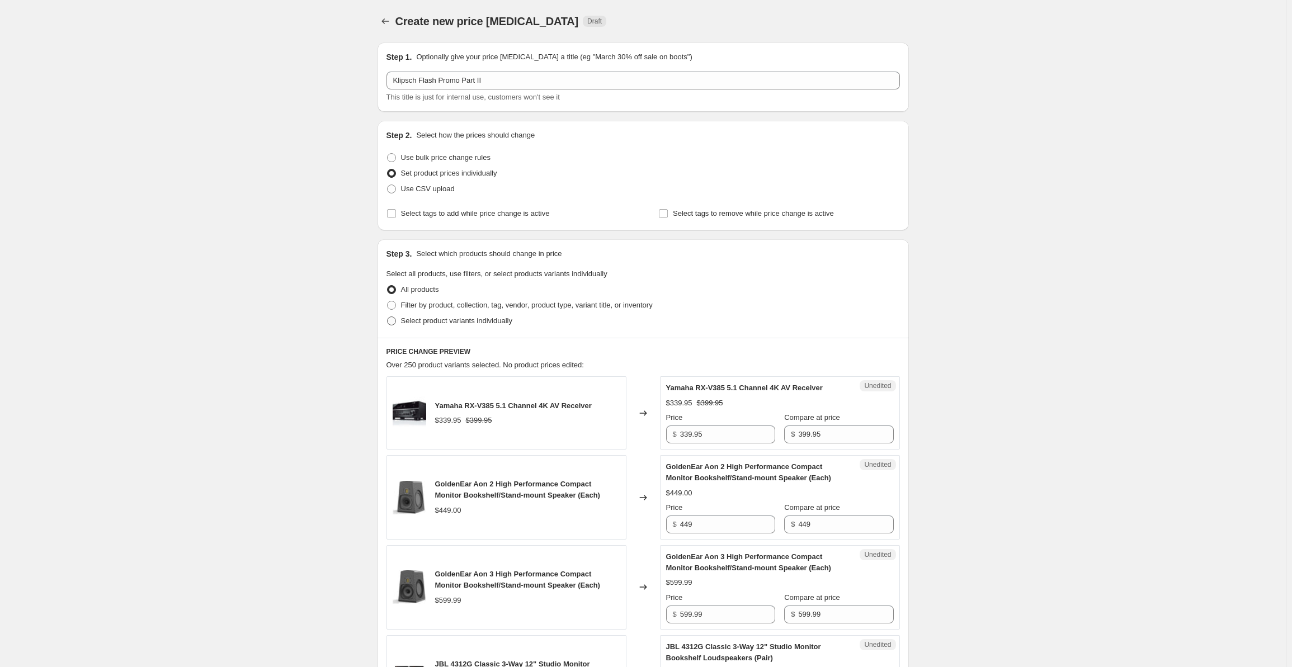
click at [439, 323] on span "Select product variants individually" at bounding box center [456, 320] width 111 height 8
click at [387, 317] on input "Select product variants individually" at bounding box center [387, 316] width 1 height 1
radio input "true"
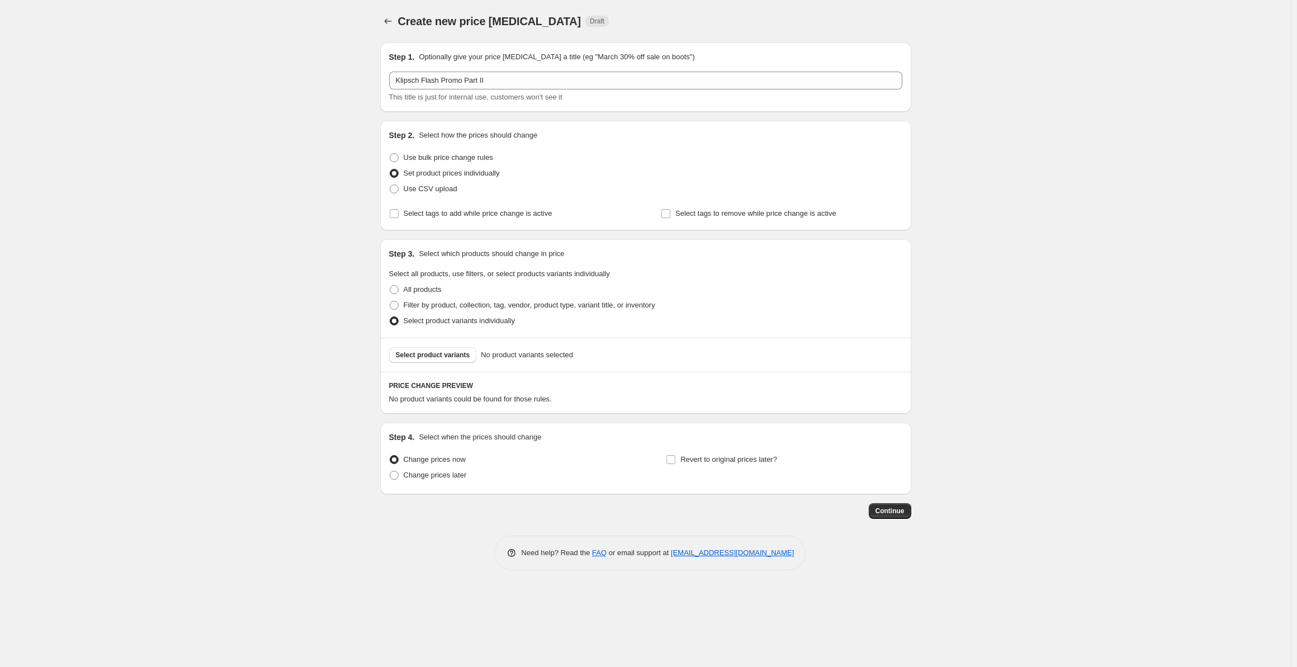
click at [424, 346] on div "Select product variants No product variants selected" at bounding box center [645, 355] width 531 height 34
click at [426, 352] on span "Select product variants" at bounding box center [433, 355] width 74 height 9
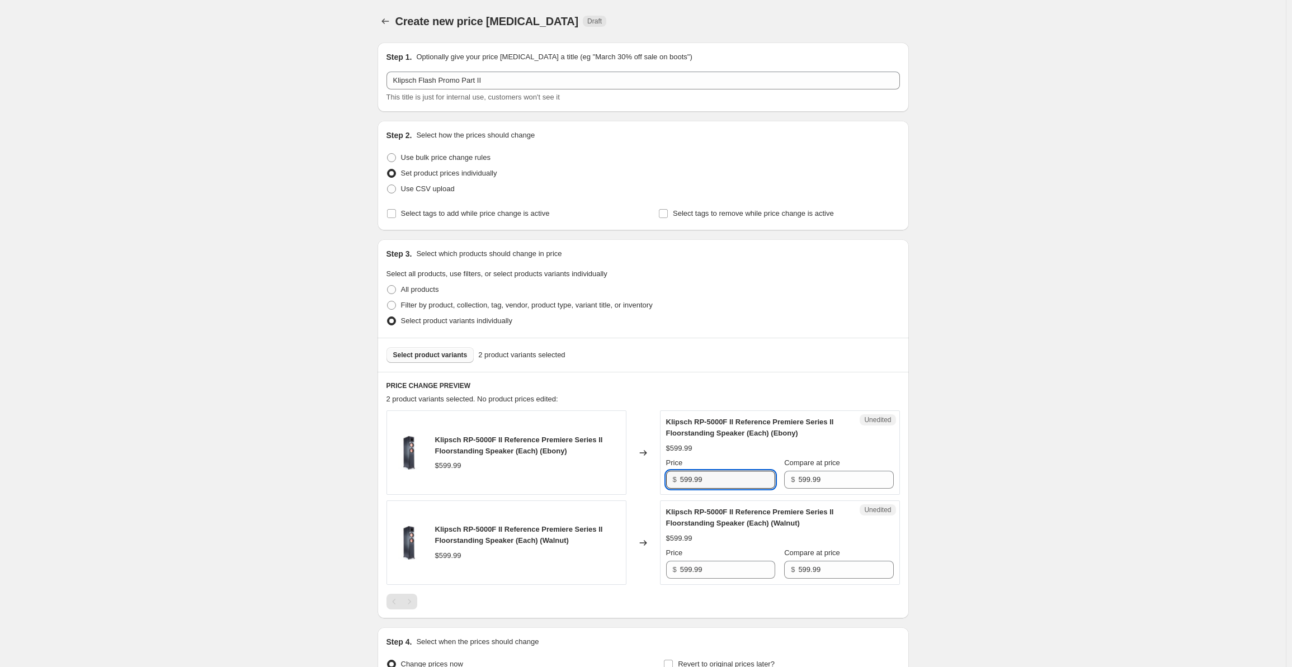
drag, startPoint x: 698, startPoint y: 483, endPoint x: 663, endPoint y: 483, distance: 34.7
click at [663, 483] on div "Unedited Klipsch RP-5000F II Reference Premiere Series II Floorstanding Speaker…" at bounding box center [780, 452] width 240 height 84
type input "419.99"
drag, startPoint x: 690, startPoint y: 572, endPoint x: 684, endPoint y: 573, distance: 6.2
click at [684, 573] on input "599.99" at bounding box center [727, 570] width 95 height 18
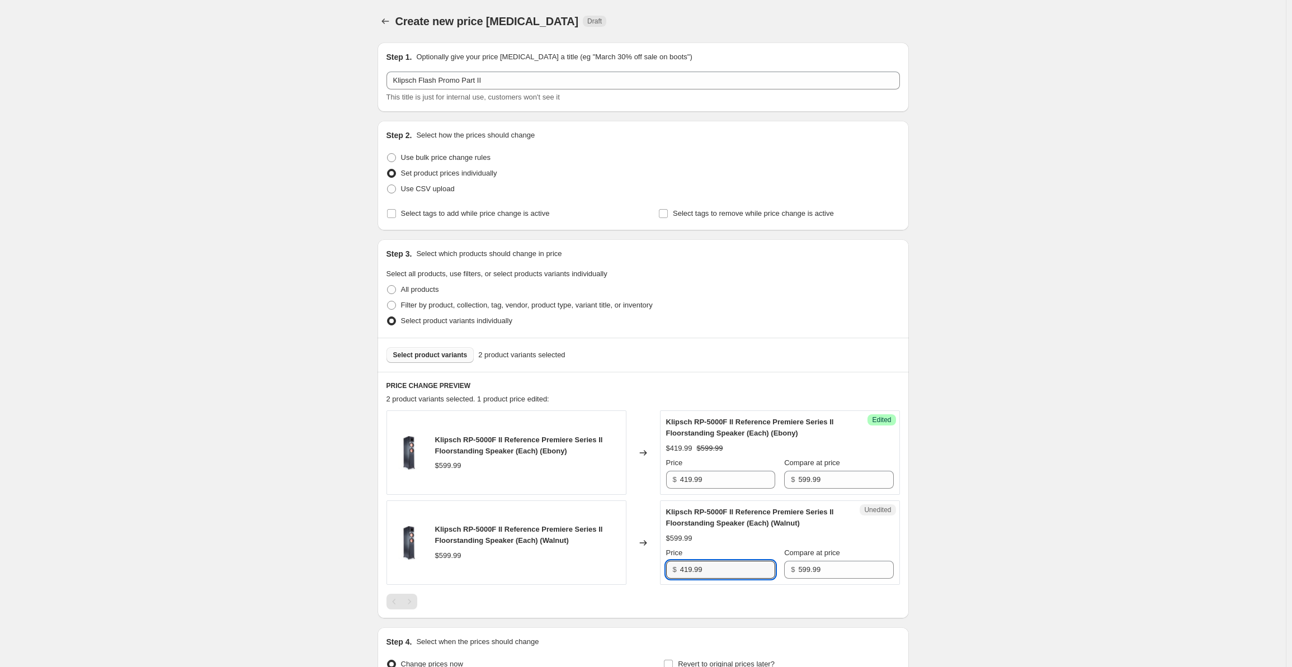
type input "419.99"
click at [984, 297] on div "Create new price [MEDICAL_DATA]. This page is ready Create new price [MEDICAL_D…" at bounding box center [642, 396] width 1285 height 792
click at [438, 354] on span "Select product variants" at bounding box center [430, 355] width 74 height 9
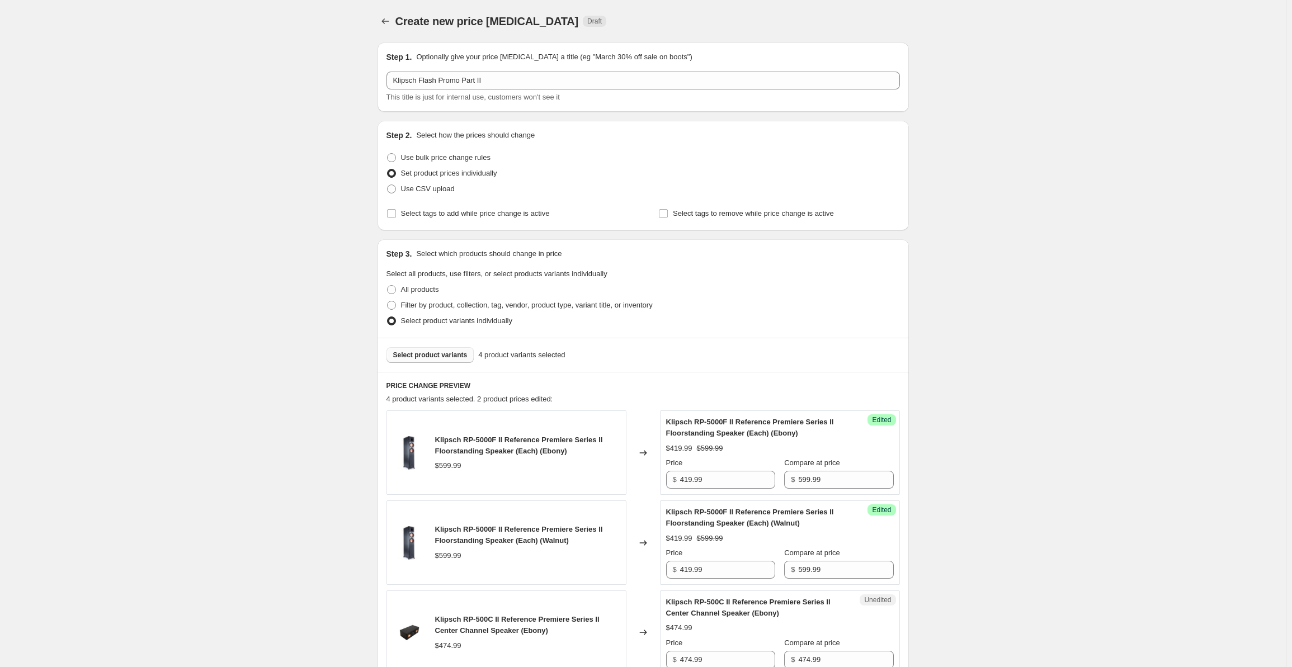
scroll to position [302, 0]
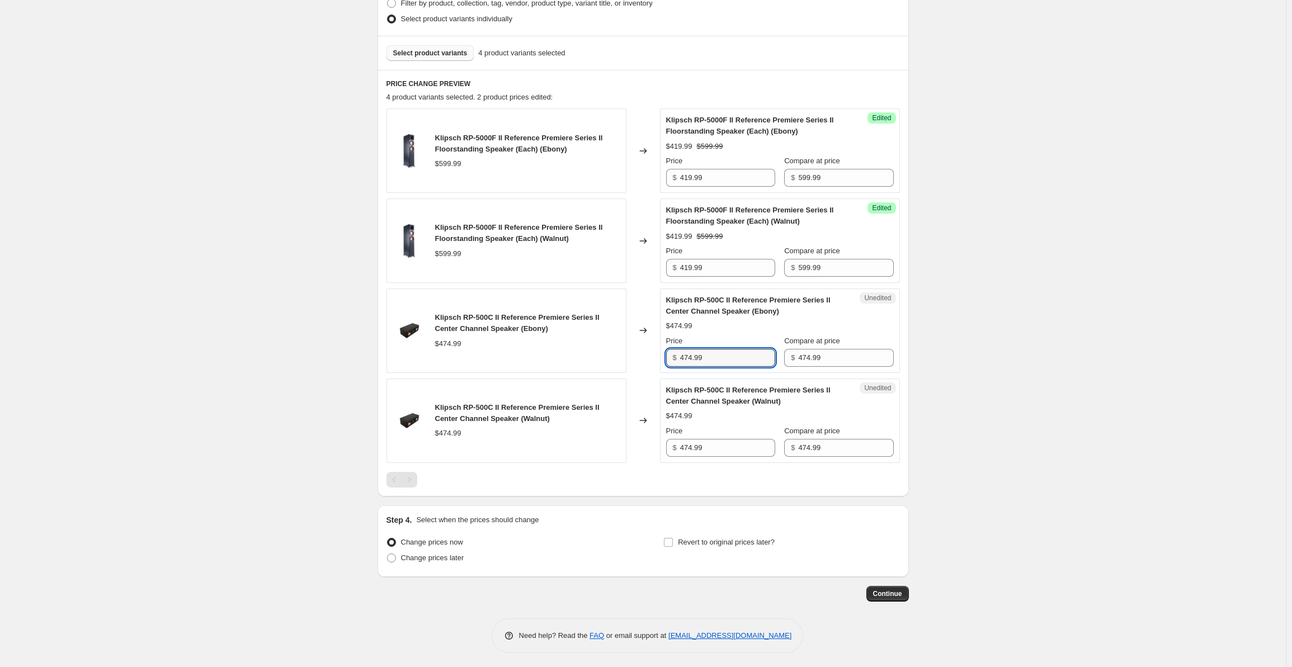
drag, startPoint x: 699, startPoint y: 358, endPoint x: 658, endPoint y: 356, distance: 41.4
click at [660, 357] on div "Klipsch RP-500C II Reference Premiere Series II Center Channel Speaker (Ebony) …" at bounding box center [642, 331] width 513 height 84
type input "329.99"
drag, startPoint x: 711, startPoint y: 449, endPoint x: 722, endPoint y: 447, distance: 11.4
click at [712, 449] on input "474.99" at bounding box center [727, 448] width 95 height 18
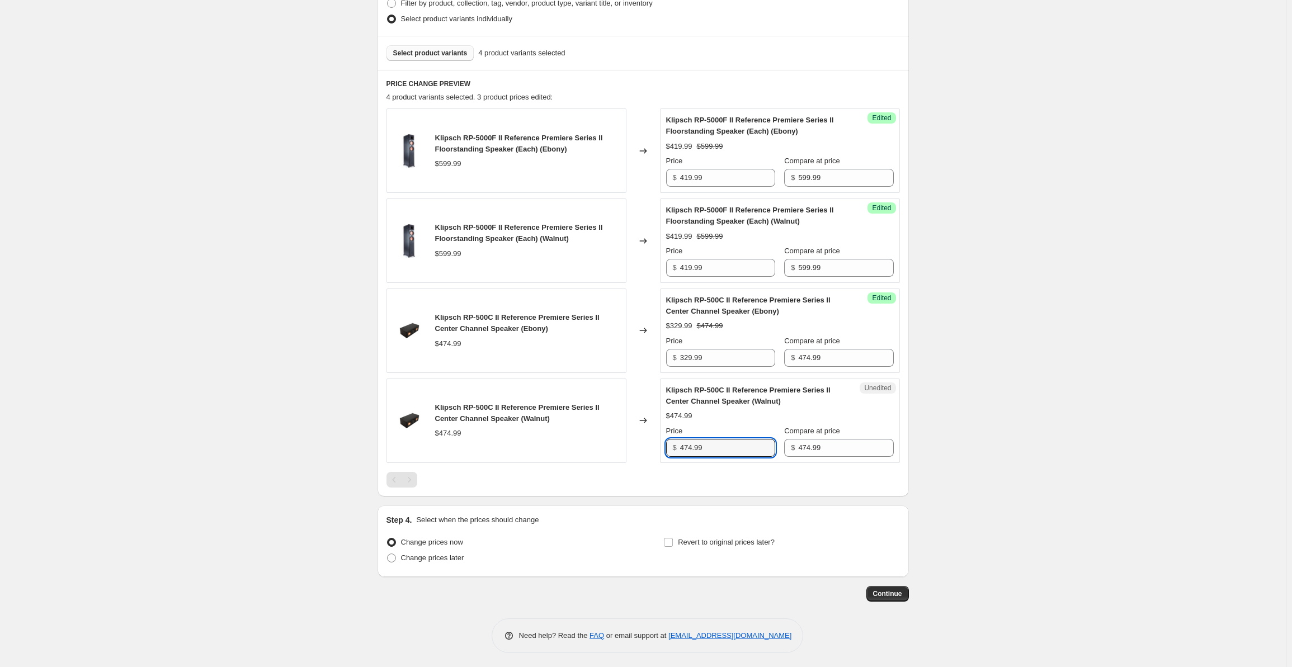
drag, startPoint x: 722, startPoint y: 447, endPoint x: 655, endPoint y: 445, distance: 67.1
click at [655, 445] on div "Klipsch RP-500C II Reference Premiere Series II Center Channel Speaker (Walnut)…" at bounding box center [642, 421] width 513 height 84
type input "329.99"
click at [1027, 330] on div "Create new price [MEDICAL_DATA]. This page is ready Create new price [MEDICAL_D…" at bounding box center [642, 184] width 1285 height 972
click at [404, 55] on span "Select product variants" at bounding box center [430, 53] width 74 height 9
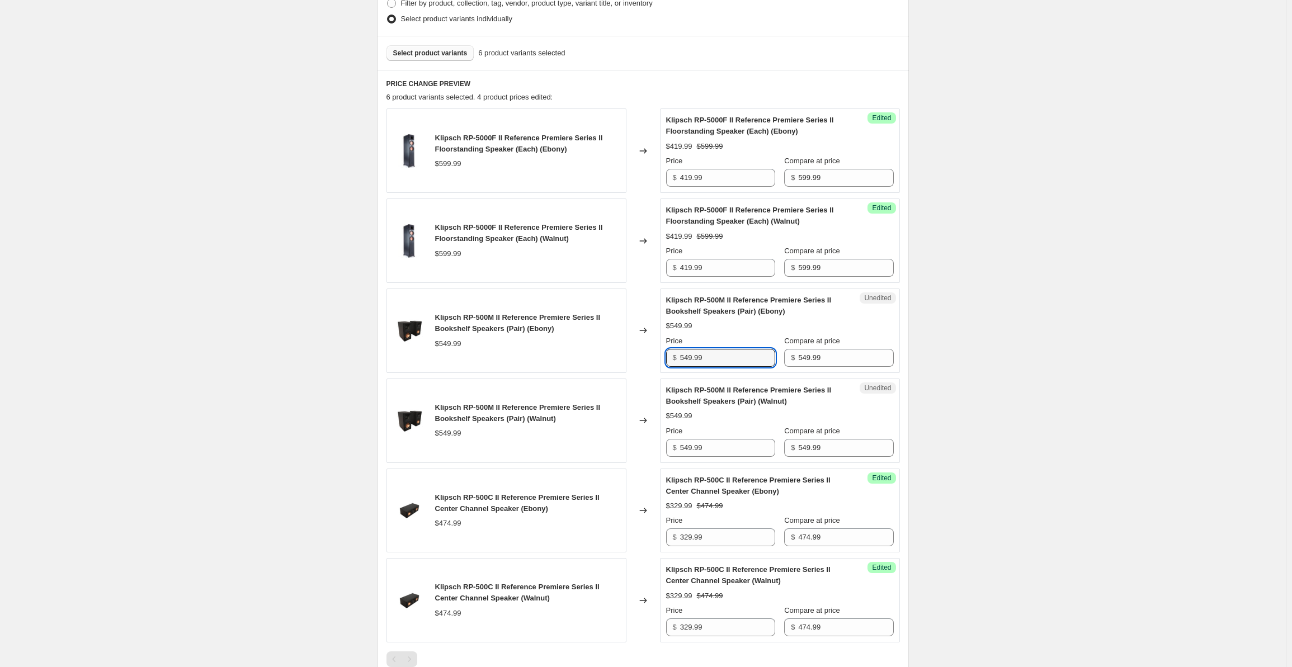
drag, startPoint x: 712, startPoint y: 357, endPoint x: 640, endPoint y: 360, distance: 72.2
click at [640, 360] on div "Klipsch RP-500M II Reference Premiere Series II Bookshelf Speakers (Pair) (Ebon…" at bounding box center [642, 331] width 513 height 84
type input "389.99"
click at [711, 449] on input "549.99" at bounding box center [727, 448] width 95 height 18
drag, startPoint x: 680, startPoint y: 448, endPoint x: 661, endPoint y: 449, distance: 19.0
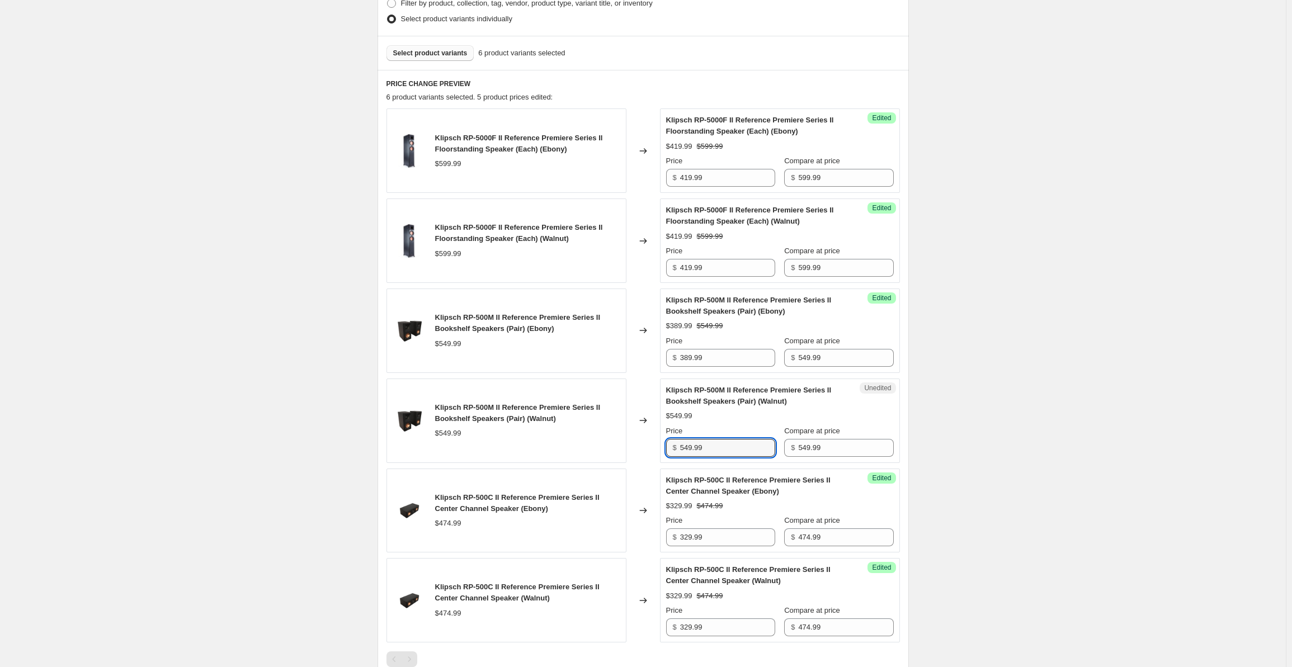
click at [661, 449] on div "Klipsch RP-500M II Reference Premiere Series II Bookshelf Speakers (Pair) (Waln…" at bounding box center [642, 421] width 513 height 84
type input "389.99"
click at [114, 383] on div "Create new price [MEDICAL_DATA]. This page is ready Create new price [MEDICAL_D…" at bounding box center [642, 273] width 1285 height 1151
click at [415, 54] on span "Select product variants" at bounding box center [430, 53] width 74 height 9
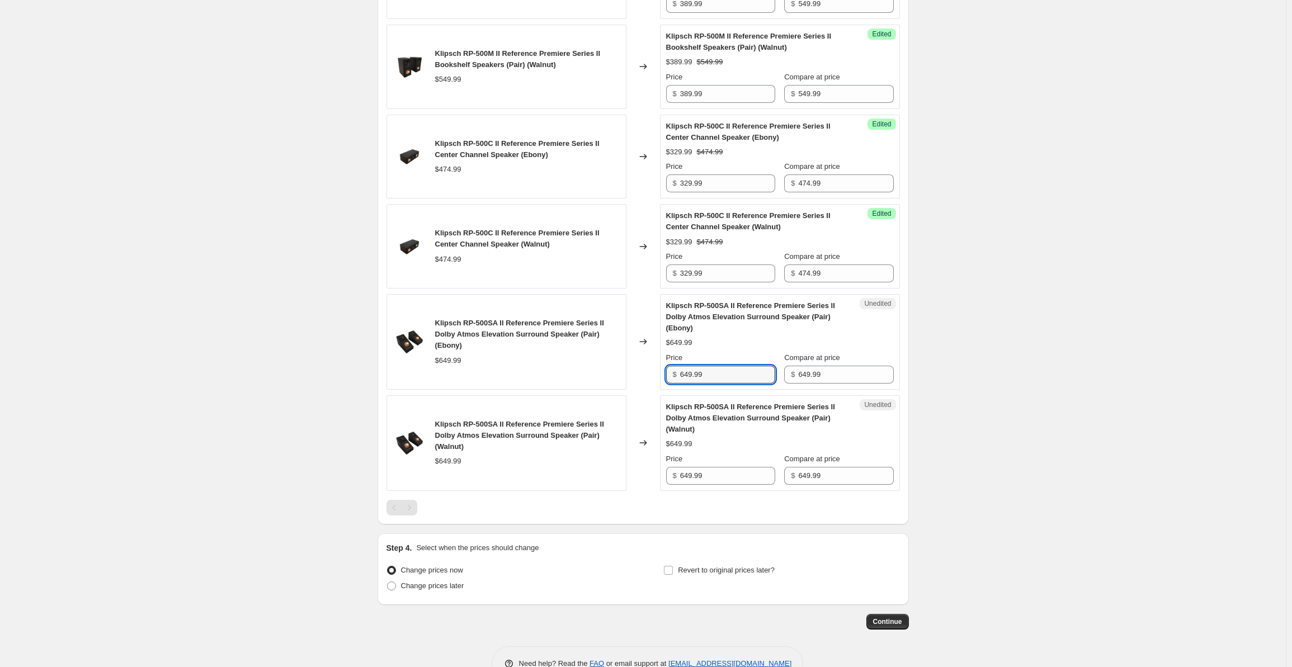
drag, startPoint x: 720, startPoint y: 370, endPoint x: 668, endPoint y: 368, distance: 52.6
click at [668, 368] on div "Unedited Klipsch RP-500SA II Reference Premiere Series II Dolby Atmos Elevation…" at bounding box center [780, 342] width 240 height 96
type input "449.99"
click at [721, 467] on input "649.99" at bounding box center [727, 476] width 95 height 18
drag, startPoint x: 725, startPoint y: 470, endPoint x: 616, endPoint y: 484, distance: 109.9
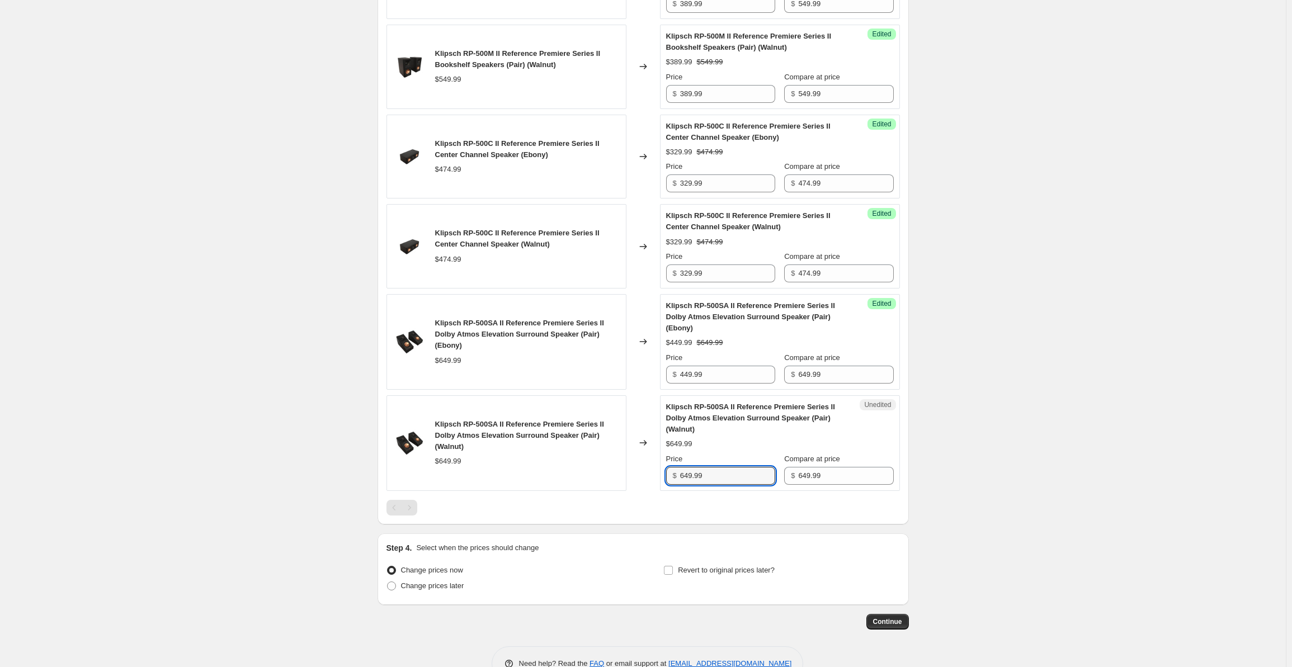
click at [616, 484] on div "Klipsch RP-500SA II Reference Premiere Series II Dolby Atmos Elevation Surround…" at bounding box center [642, 443] width 513 height 96
type input "449.99"
click at [973, 335] on div "Create new price [MEDICAL_DATA]. This page is ready Create new price [MEDICAL_D…" at bounding box center [642, 21] width 1285 height 1354
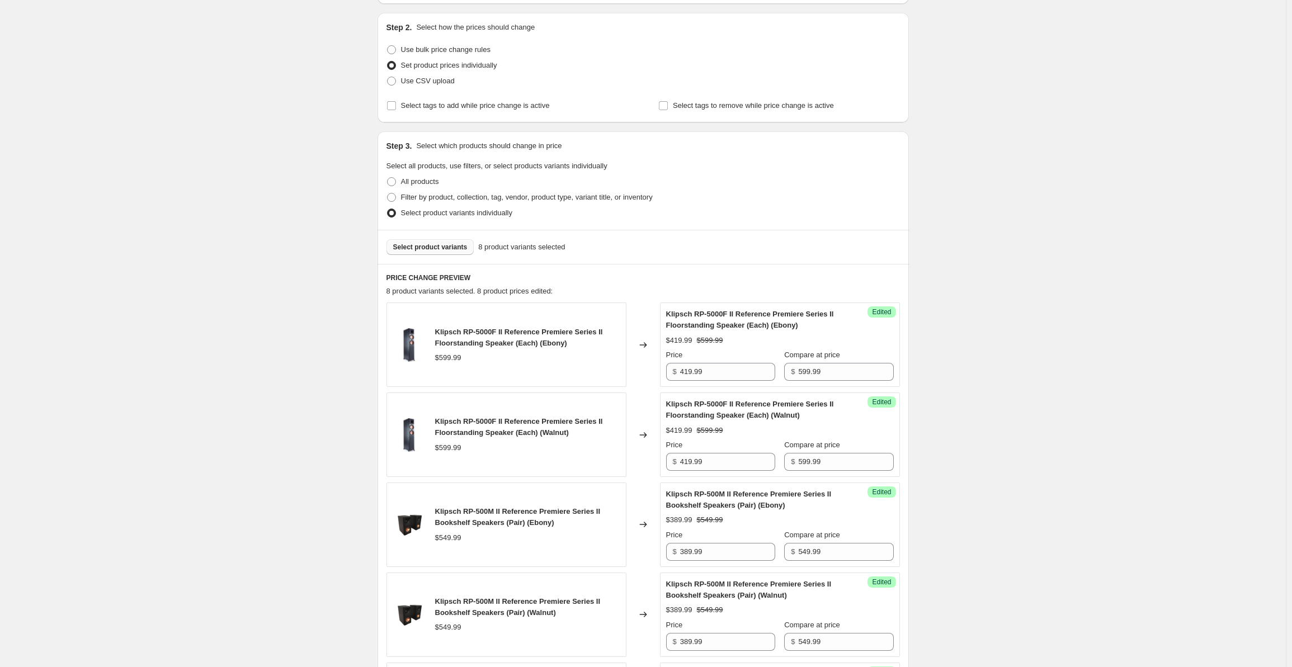
scroll to position [0, 0]
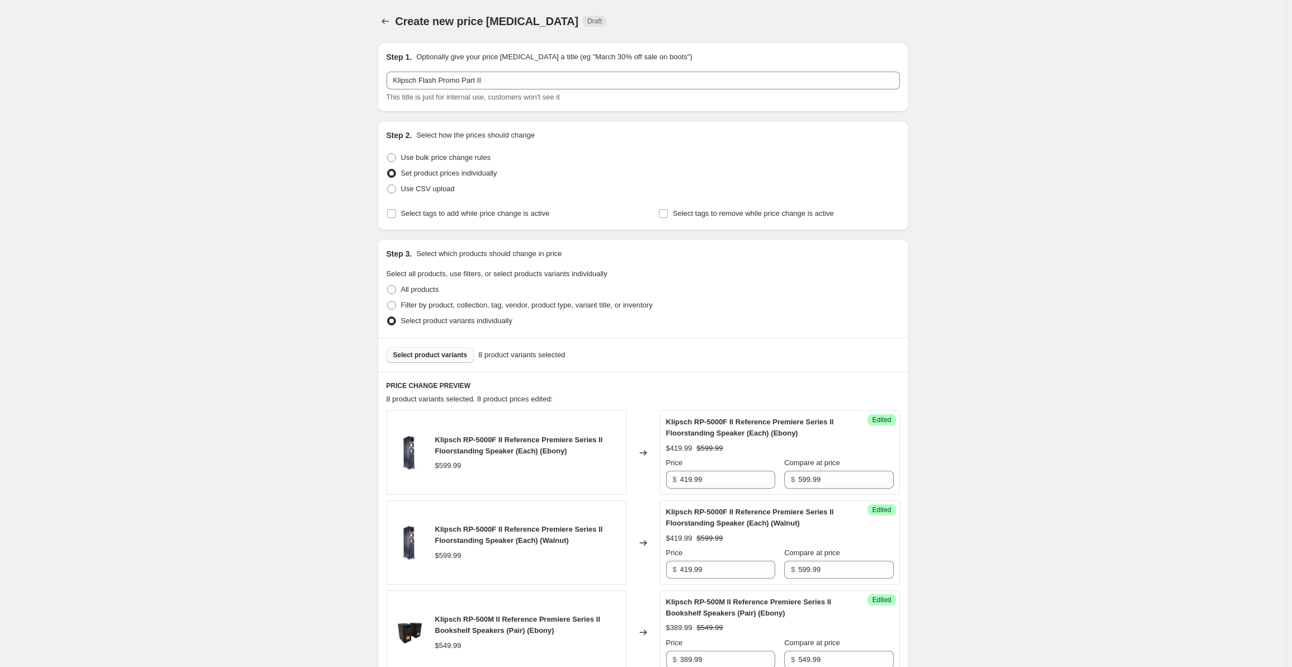
click at [429, 357] on span "Select product variants" at bounding box center [430, 355] width 74 height 9
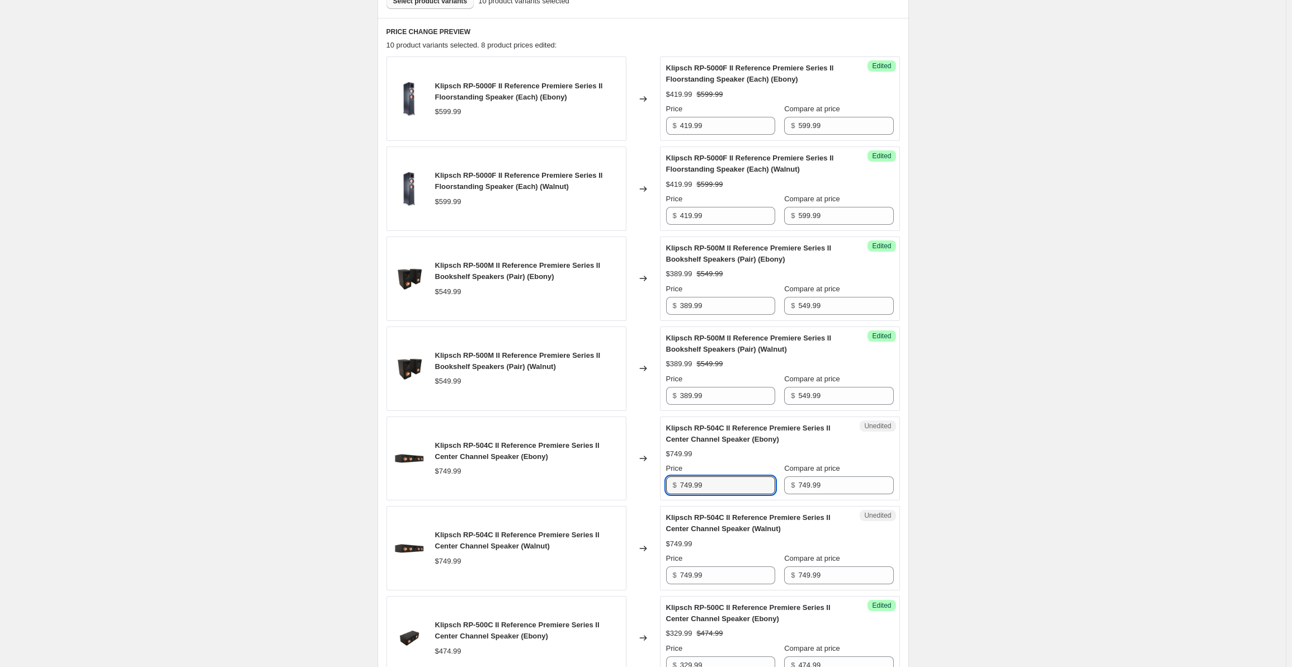
drag, startPoint x: 720, startPoint y: 483, endPoint x: 670, endPoint y: 484, distance: 49.2
click at [670, 484] on div "$ 749.99" at bounding box center [720, 485] width 109 height 18
type input "519.99"
click at [718, 571] on input "749.99" at bounding box center [727, 575] width 95 height 18
drag, startPoint x: 729, startPoint y: 575, endPoint x: 599, endPoint y: 576, distance: 129.7
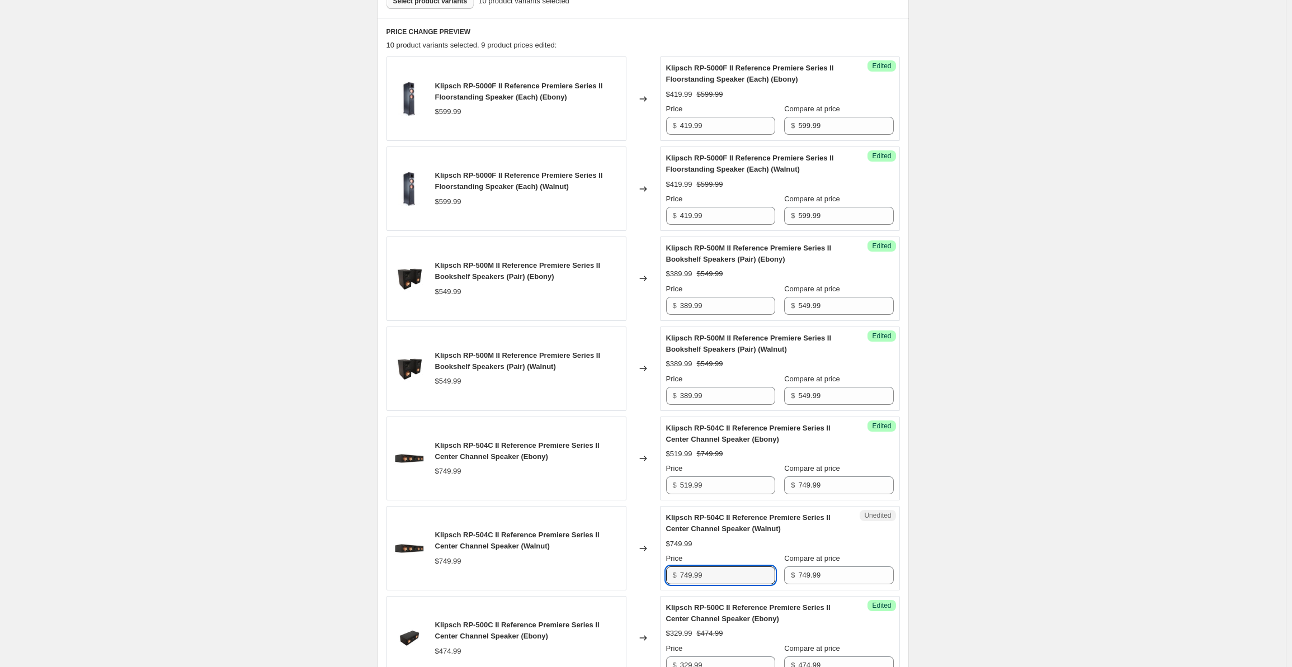
click at [599, 576] on div "Klipsch RP-504C II Reference Premiere Series II Center Channel Speaker (Walnut)…" at bounding box center [642, 548] width 513 height 84
type input "519.99"
click at [993, 354] on div "Create new price [MEDICAL_DATA]. This page is ready Create new price [MEDICAL_D…" at bounding box center [642, 412] width 1285 height 1533
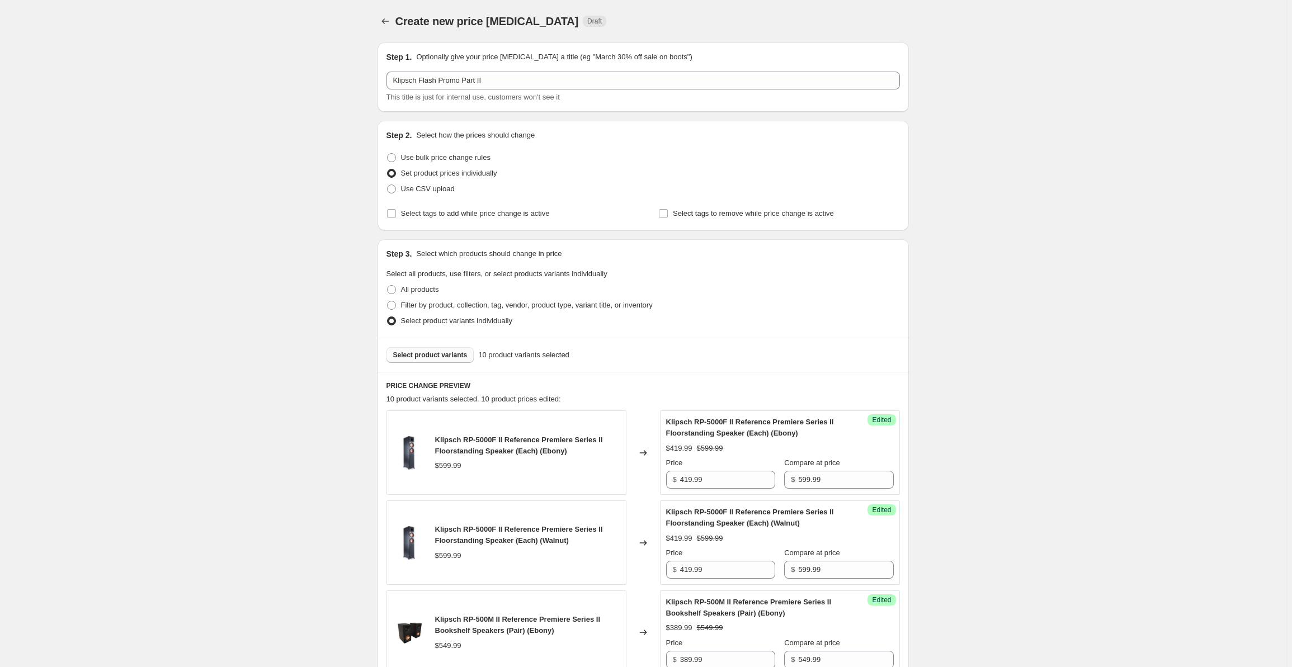
click at [420, 362] on button "Select product variants" at bounding box center [430, 355] width 88 height 16
drag, startPoint x: 725, startPoint y: 484, endPoint x: 645, endPoint y: 480, distance: 79.5
click at [645, 480] on div "Klipsch RP-6000F II Reference Premiere Series II Floorstanding Speaker (Each) (…" at bounding box center [642, 452] width 513 height 84
drag, startPoint x: 716, startPoint y: 476, endPoint x: 649, endPoint y: 479, distance: 67.1
click at [649, 479] on div "Klipsch RP-6000F II Reference Premiere Series II Floorstanding Speaker (Each) (…" at bounding box center [642, 452] width 513 height 84
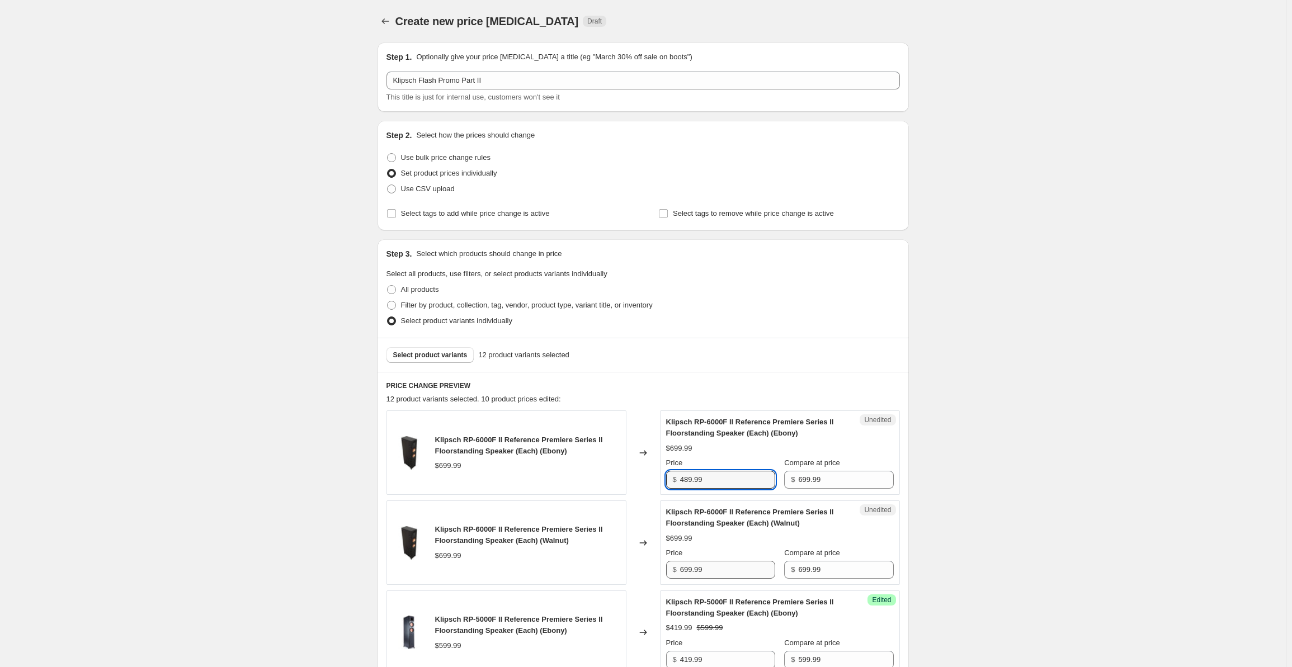
type input "489.99"
click at [724, 569] on input "699.99" at bounding box center [727, 570] width 95 height 18
drag, startPoint x: 726, startPoint y: 569, endPoint x: 652, endPoint y: 568, distance: 73.8
click at [636, 571] on div "Klipsch RP-6000F II Reference Premiere Series II Floorstanding Speaker (Each) (…" at bounding box center [642, 542] width 513 height 84
paste input "48"
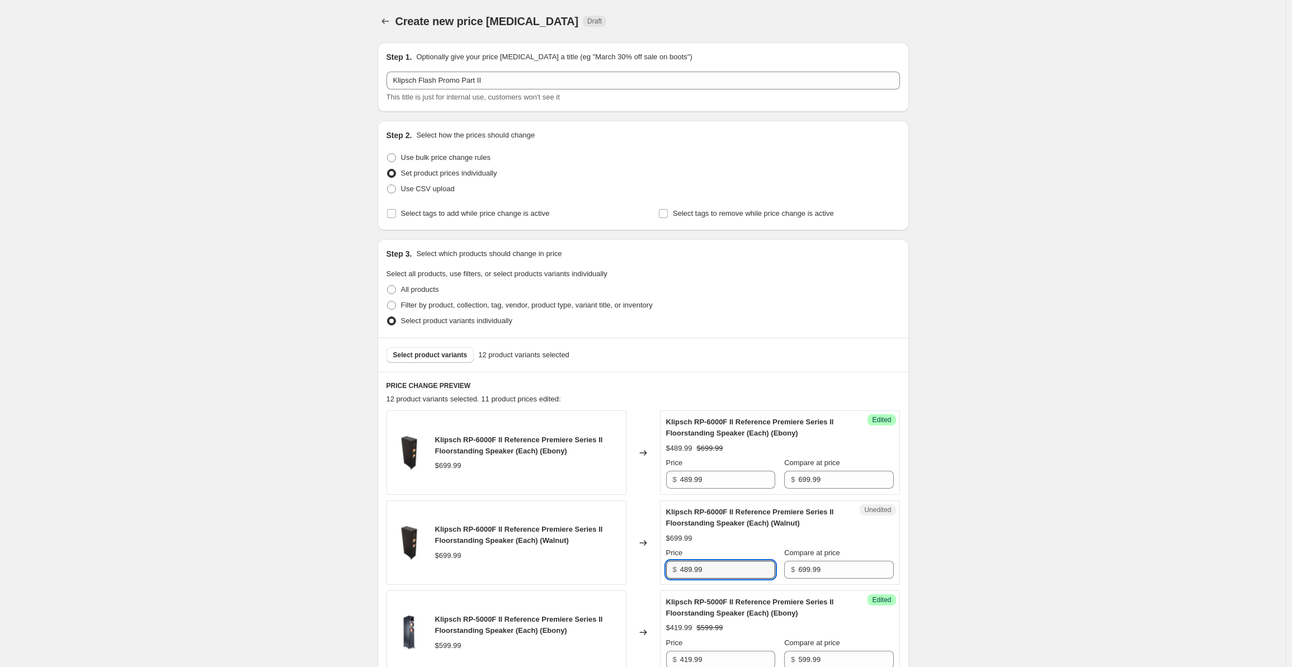
type input "489.99"
click at [419, 354] on span "Select product variants" at bounding box center [430, 355] width 74 height 9
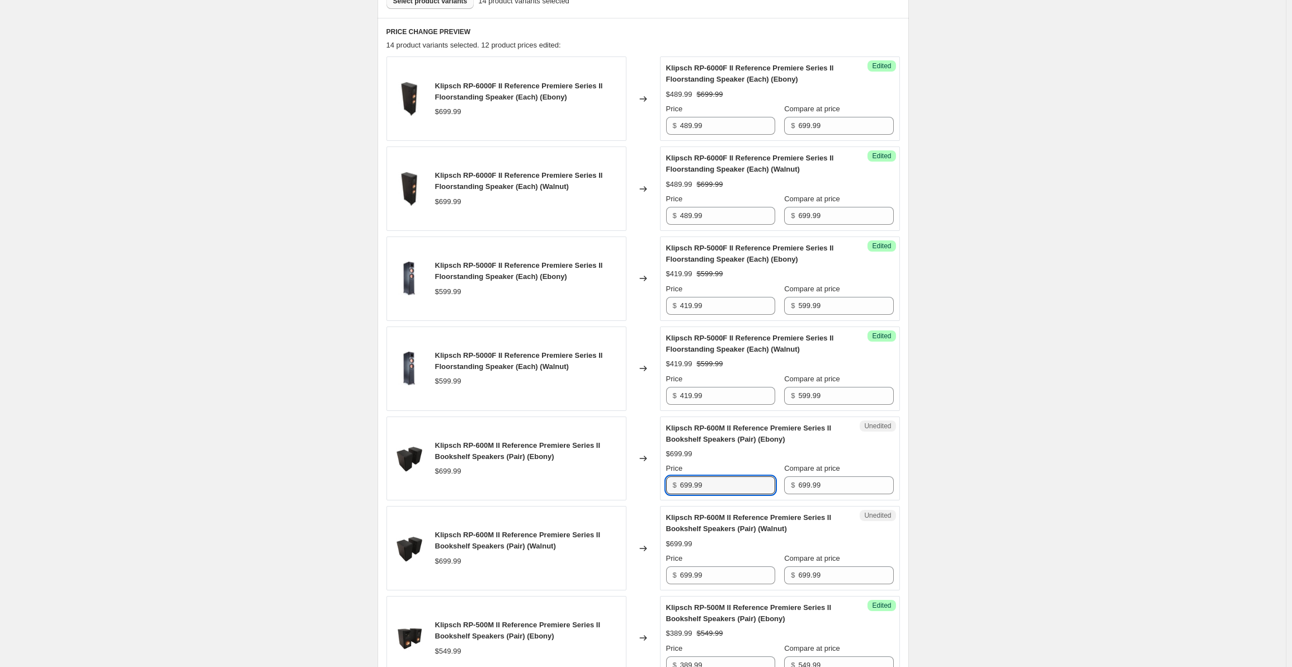
drag, startPoint x: 715, startPoint y: 484, endPoint x: 674, endPoint y: 484, distance: 40.8
click at [674, 484] on div "$ 699.99" at bounding box center [720, 485] width 109 height 18
drag, startPoint x: 715, startPoint y: 478, endPoint x: 672, endPoint y: 481, distance: 42.6
click at [672, 481] on div "$ 489.99" at bounding box center [720, 485] width 109 height 18
type input "489.99"
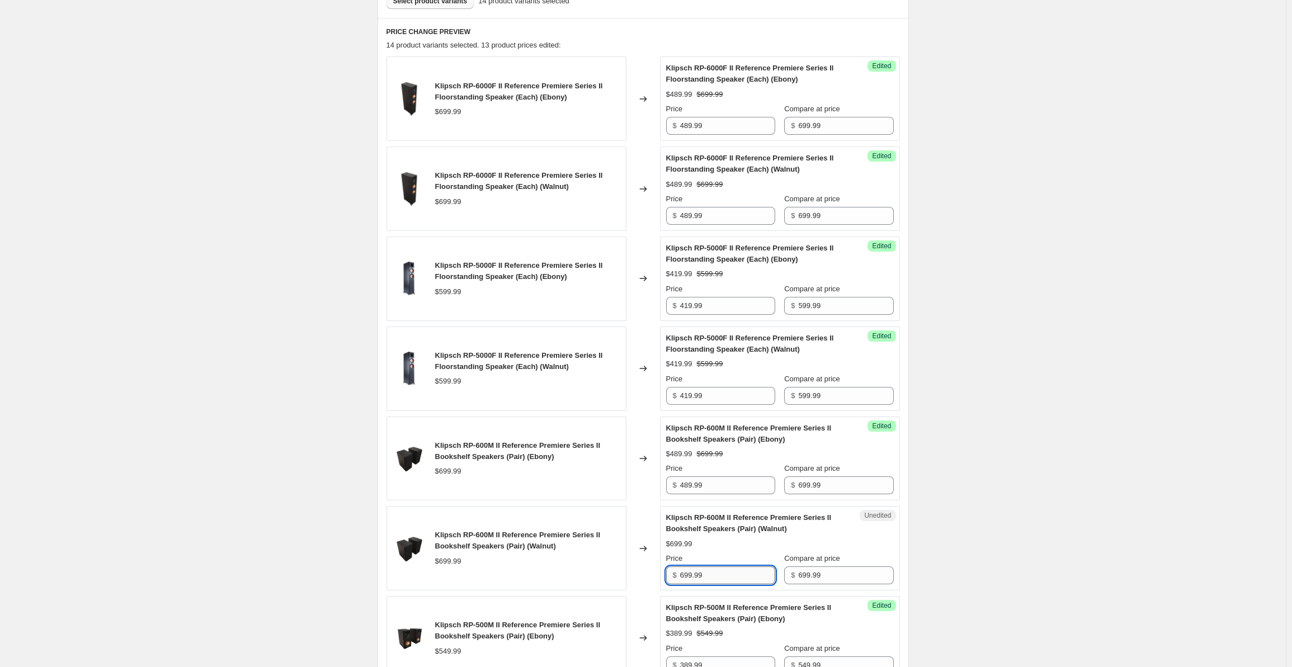
click at [711, 567] on input "699.99" at bounding box center [727, 575] width 95 height 18
drag, startPoint x: 716, startPoint y: 568, endPoint x: 659, endPoint y: 567, distance: 57.6
click at [659, 567] on div "Klipsch RP-600M II Reference Premiere Series II Bookshelf Speakers (Pair) (Waln…" at bounding box center [642, 548] width 513 height 84
paste input "48"
type input "489.99"
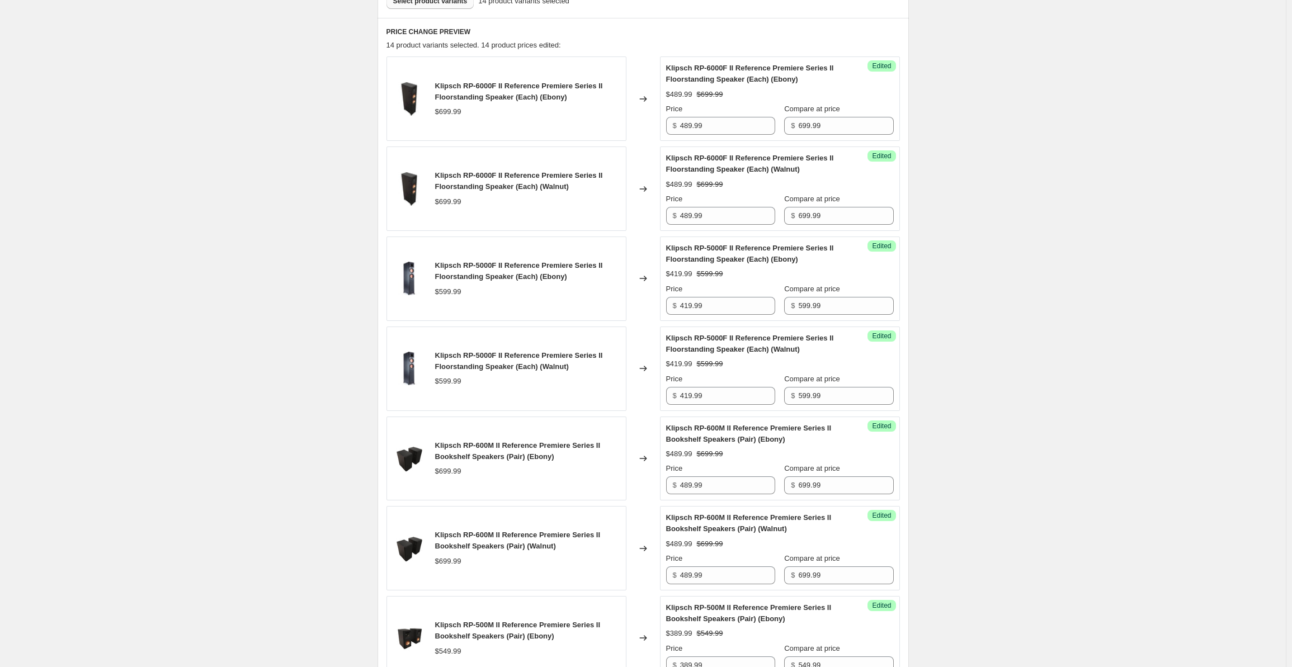
click at [1018, 346] on div "Create new price [MEDICAL_DATA]. This page is ready Create new price [MEDICAL_D…" at bounding box center [642, 592] width 1285 height 1893
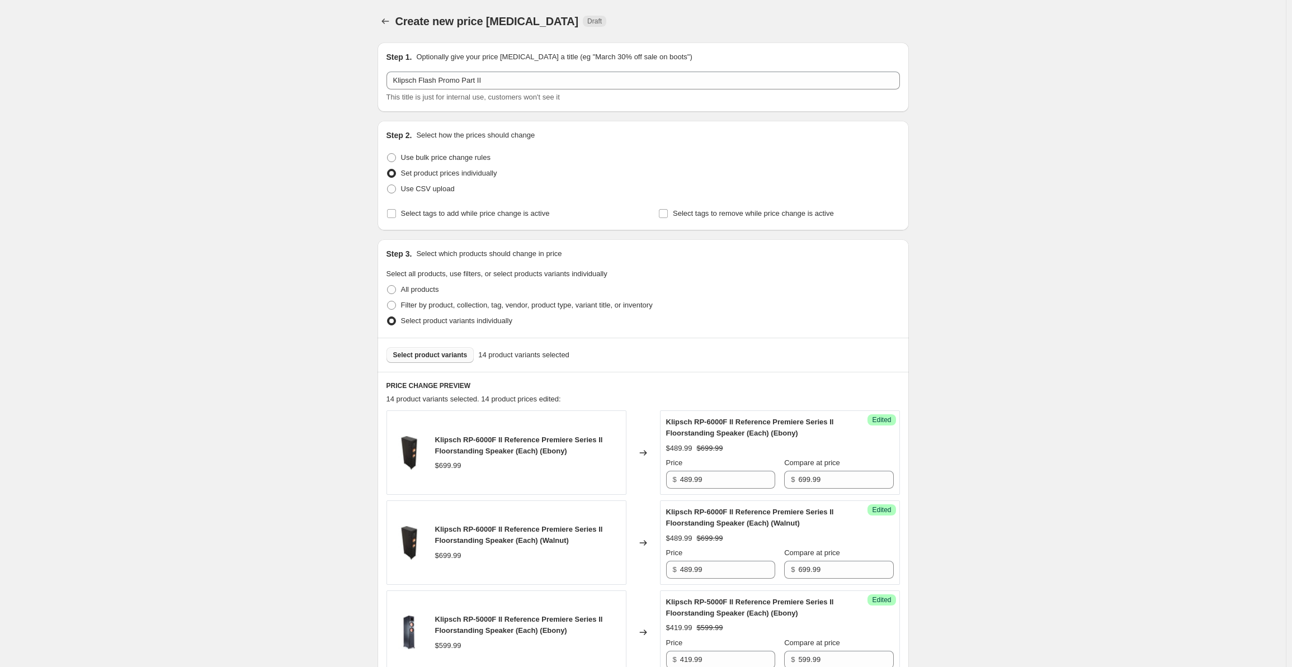
click at [429, 353] on span "Select product variants" at bounding box center [430, 355] width 74 height 9
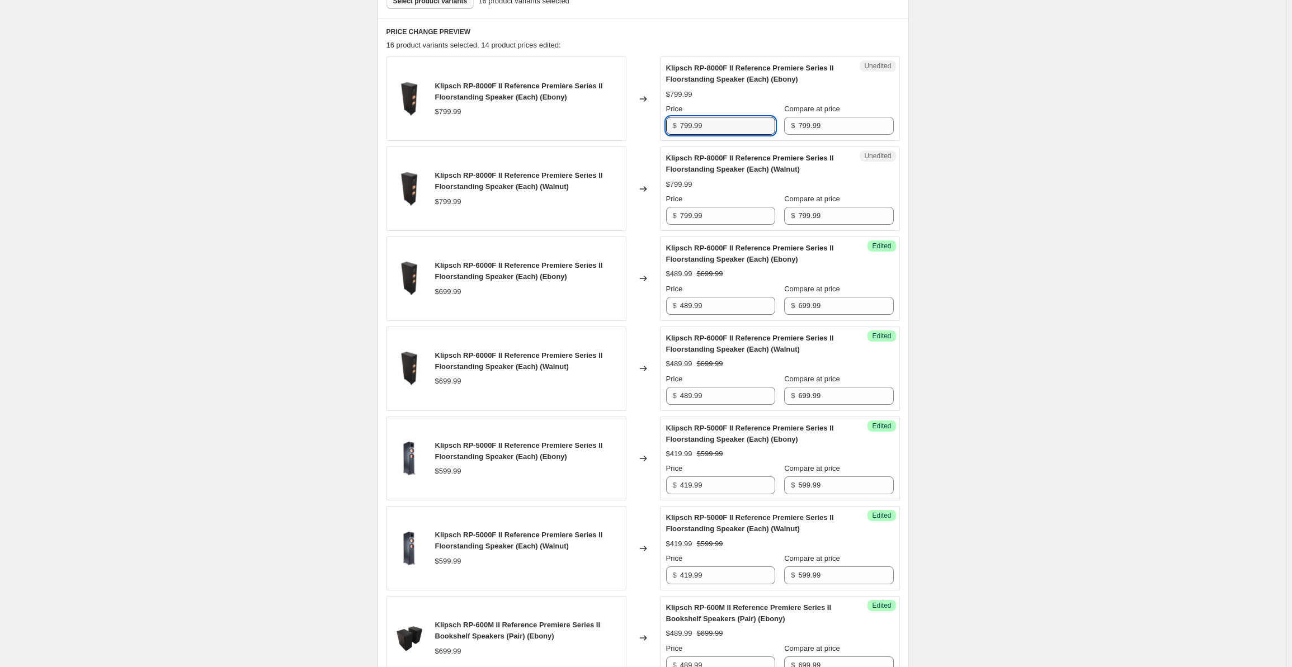
drag, startPoint x: 713, startPoint y: 127, endPoint x: 652, endPoint y: 129, distance: 61.0
click at [652, 129] on div "Klipsch RP-8000F II Reference Premiere Series II Floorstanding Speaker (Each) (…" at bounding box center [642, 98] width 513 height 84
drag, startPoint x: 703, startPoint y: 122, endPoint x: 679, endPoint y: 124, distance: 23.5
click at [679, 124] on div "$ 549.99" at bounding box center [720, 126] width 109 height 18
type input "549.99"
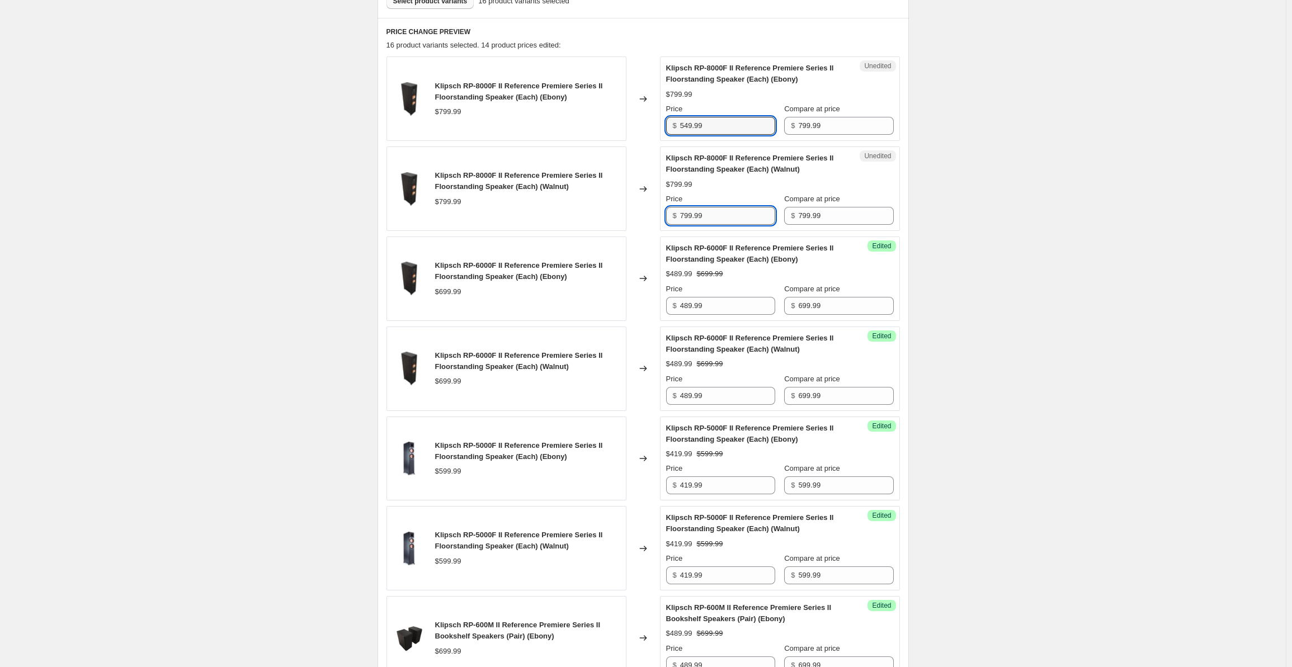
click at [713, 219] on input "799.99" at bounding box center [727, 216] width 95 height 18
drag, startPoint x: 725, startPoint y: 220, endPoint x: 623, endPoint y: 212, distance: 101.5
click at [623, 212] on div "Klipsch RP-8000F II Reference Premiere Series II Floorstanding Speaker (Each) (…" at bounding box center [642, 188] width 513 height 84
paste input "54"
type input "549.99"
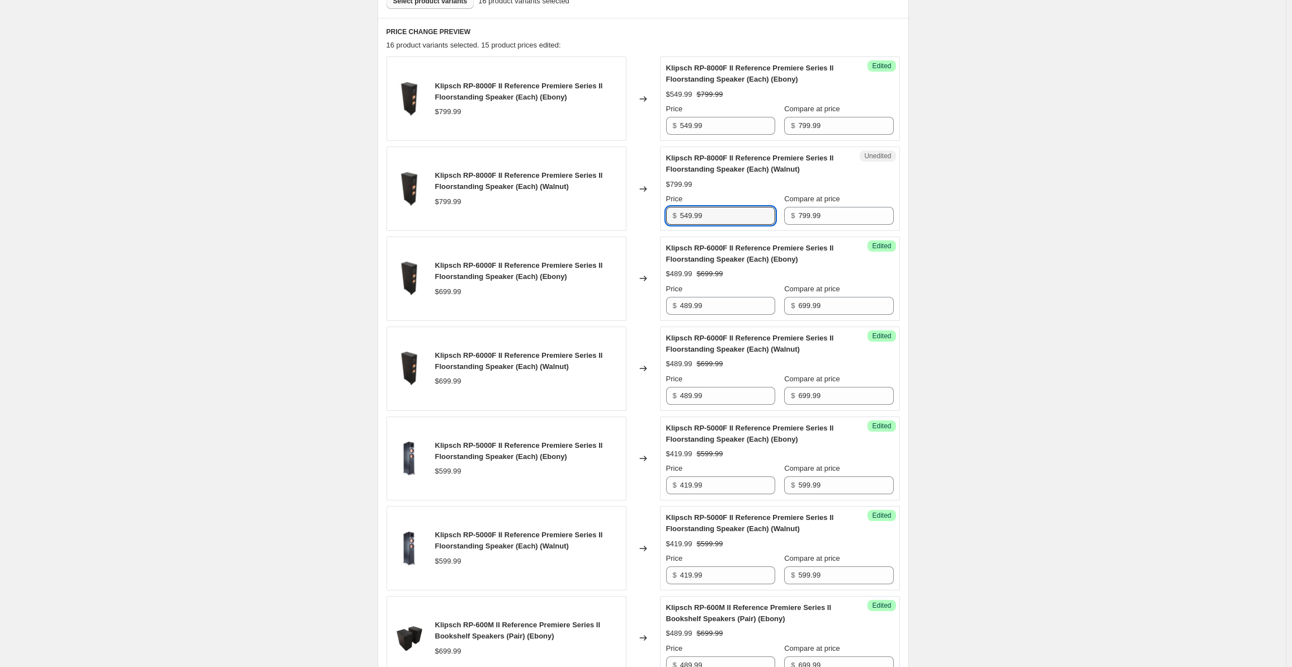
drag, startPoint x: 1011, startPoint y: 221, endPoint x: 1020, endPoint y: 223, distance: 9.6
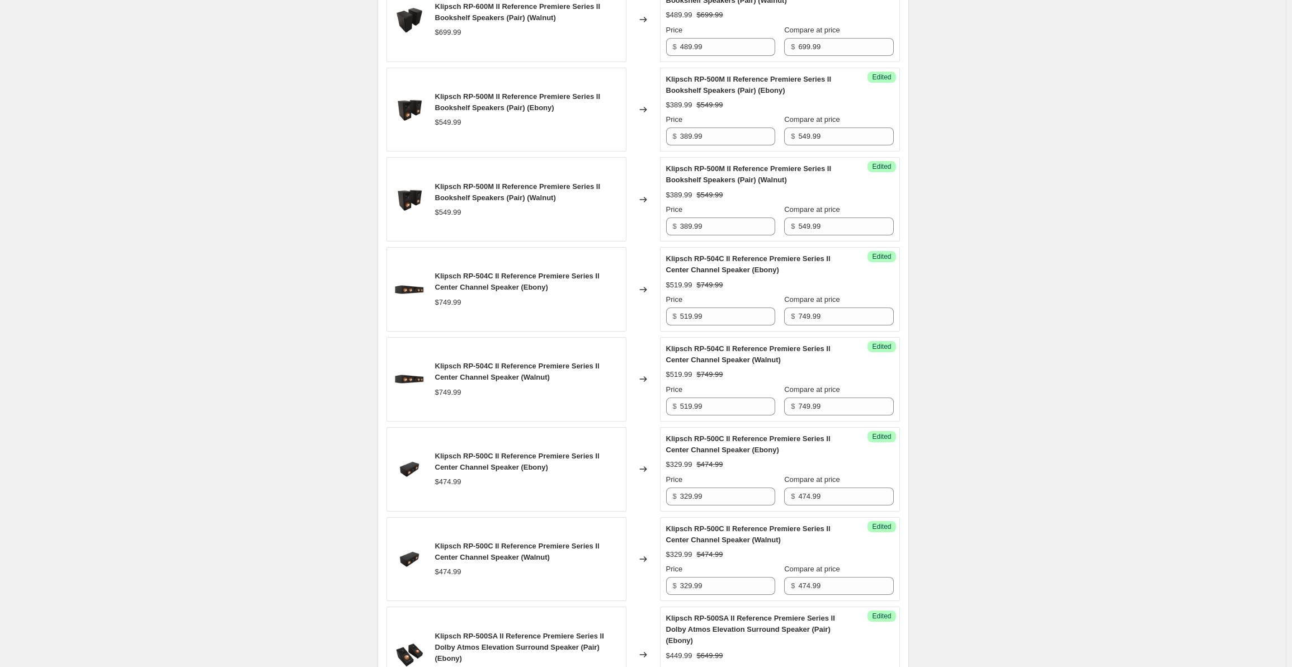
scroll to position [1399, 0]
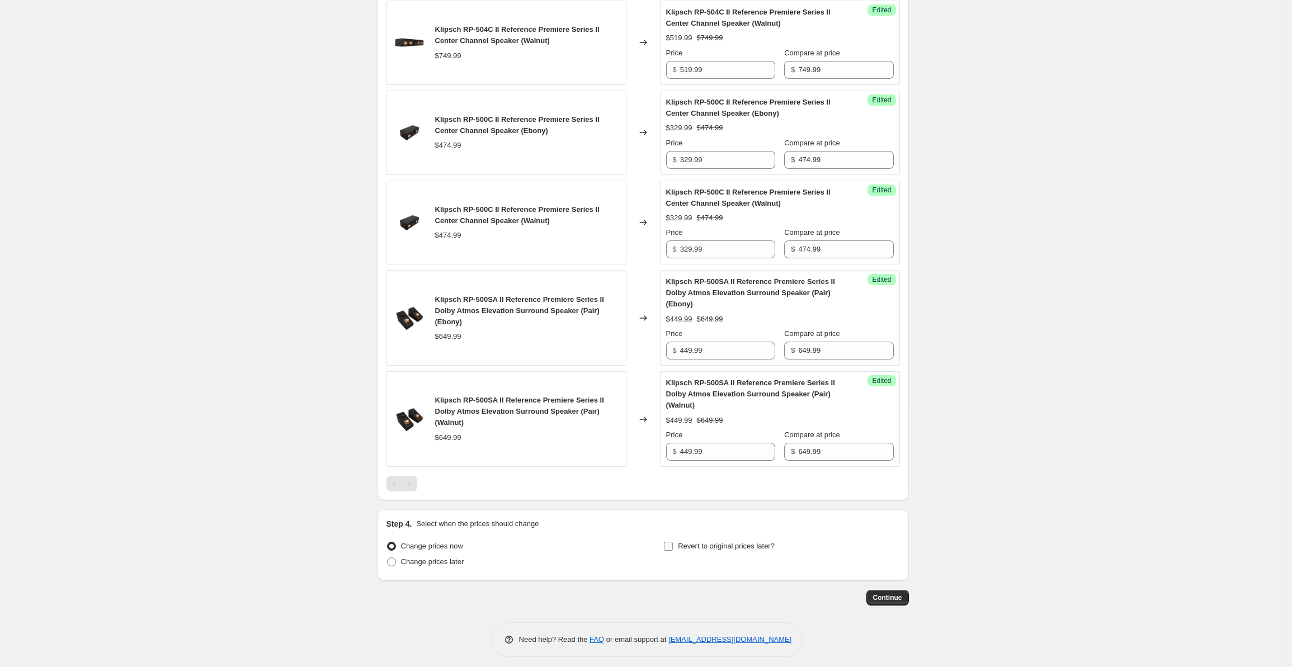
click at [673, 542] on input "Revert to original prices later?" at bounding box center [668, 546] width 9 height 9
checkbox input "true"
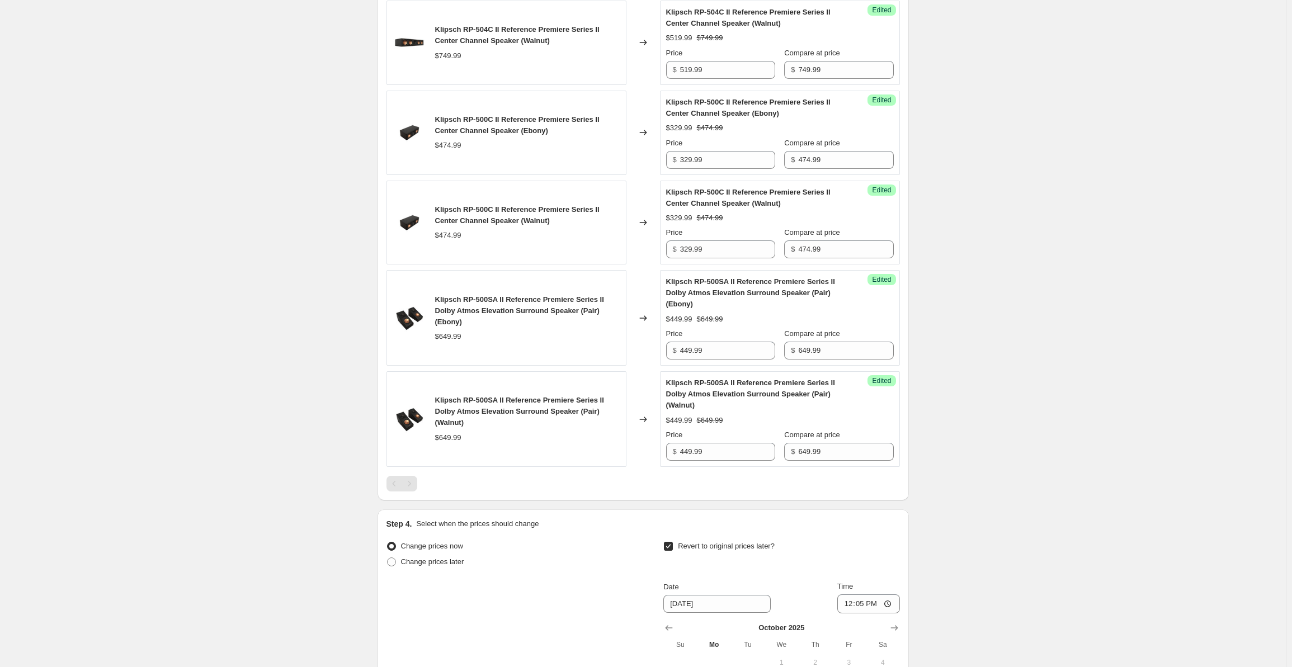
scroll to position [1590, 0]
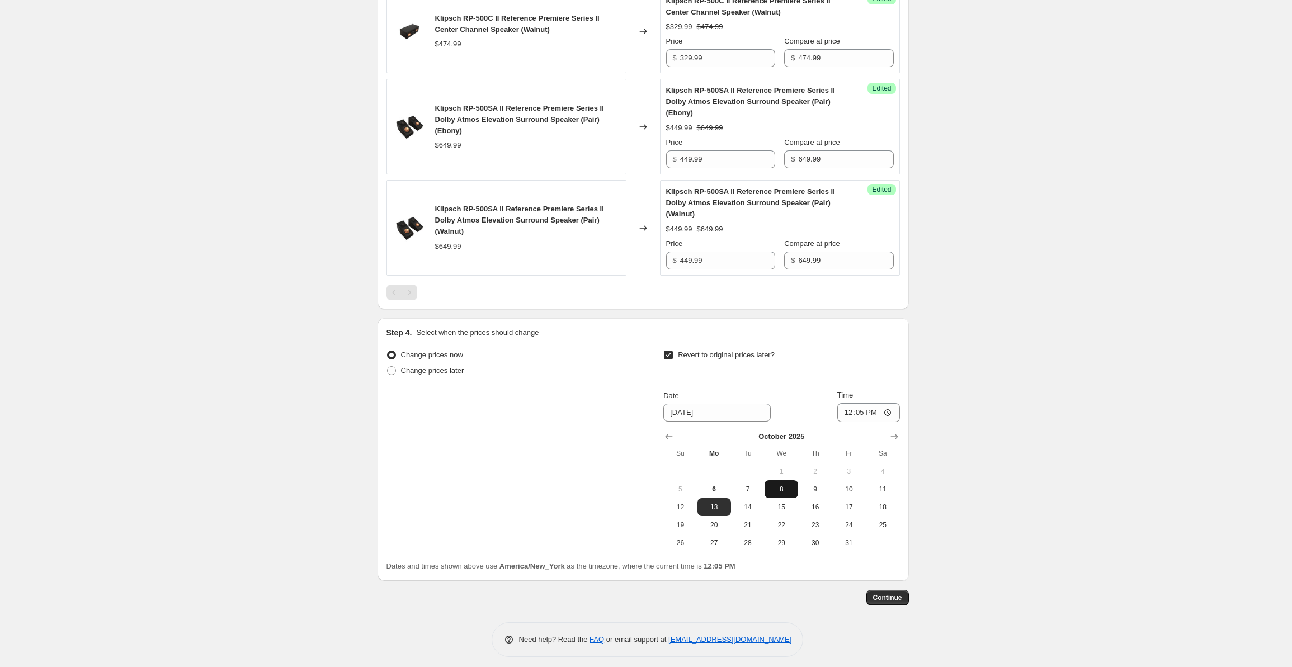
click at [785, 485] on span "8" at bounding box center [781, 489] width 25 height 9
type input "[DATE]"
click at [854, 406] on input "12:05" at bounding box center [868, 412] width 63 height 19
type input "00:00"
click at [893, 593] on span "Continue" at bounding box center [887, 597] width 29 height 9
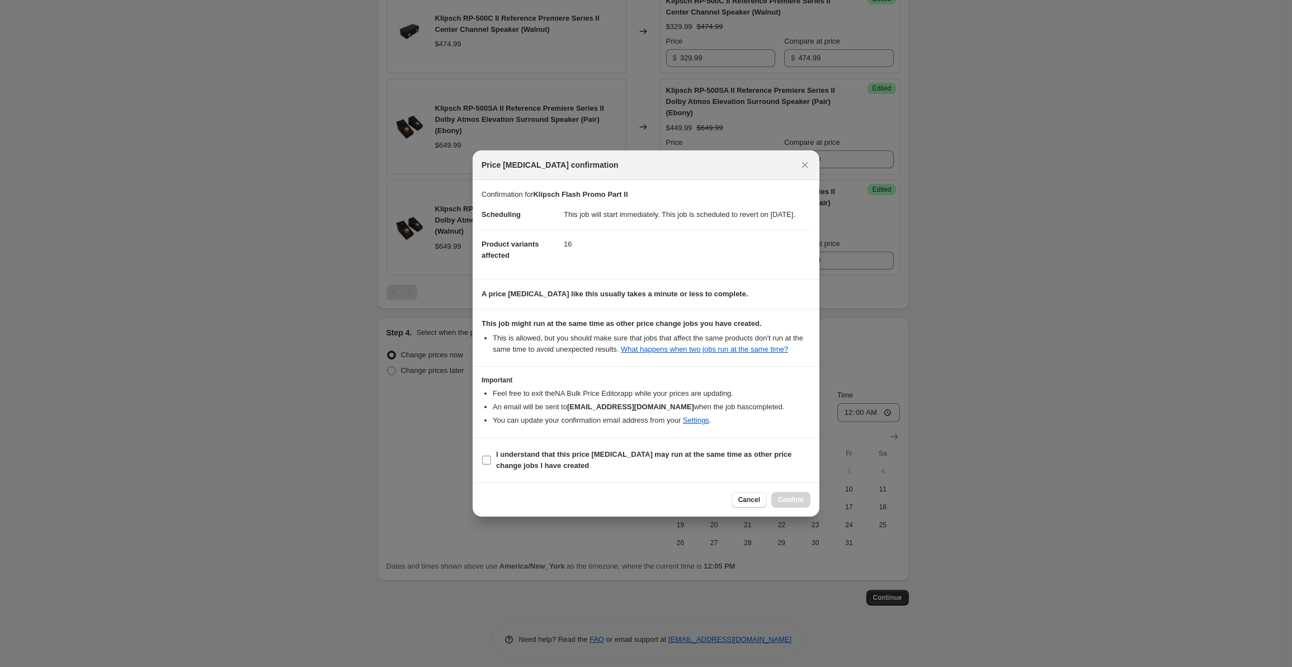
click at [523, 459] on b "I understand that this price [MEDICAL_DATA] may run at the same time as other p…" at bounding box center [643, 460] width 295 height 20
click at [491, 459] on input "I understand that this price [MEDICAL_DATA] may run at the same time as other p…" at bounding box center [486, 460] width 9 height 9
checkbox input "true"
click at [797, 504] on span "Confirm" at bounding box center [791, 499] width 26 height 9
